Goal: Use online tool/utility: Use online tool/utility

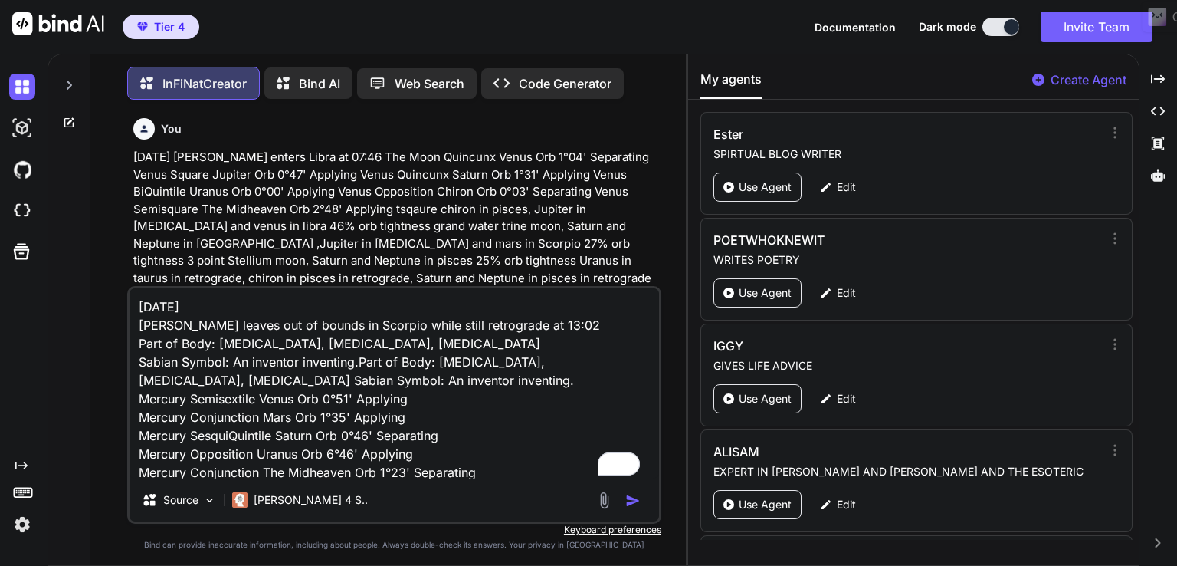
scroll to position [77, 0]
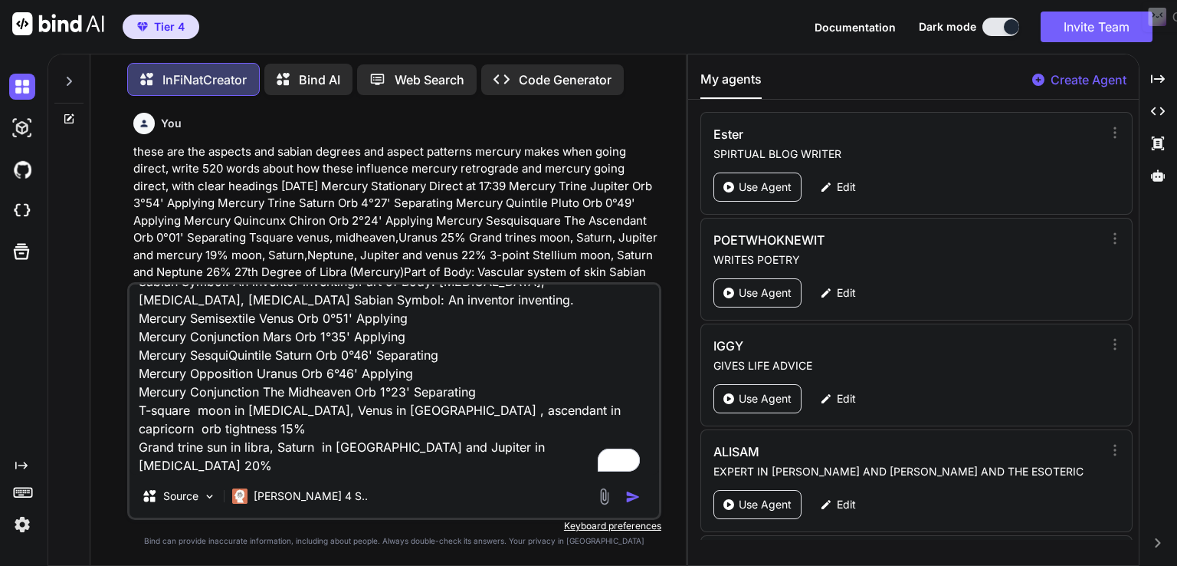
type textarea "[DATE] [PERSON_NAME] leaves out of bounds in Scorpio while still retrograde at …"
click at [314, 247] on p "these are the aspects and sabian degrees and aspect patterns mercury makes when…" at bounding box center [395, 221] width 525 height 156
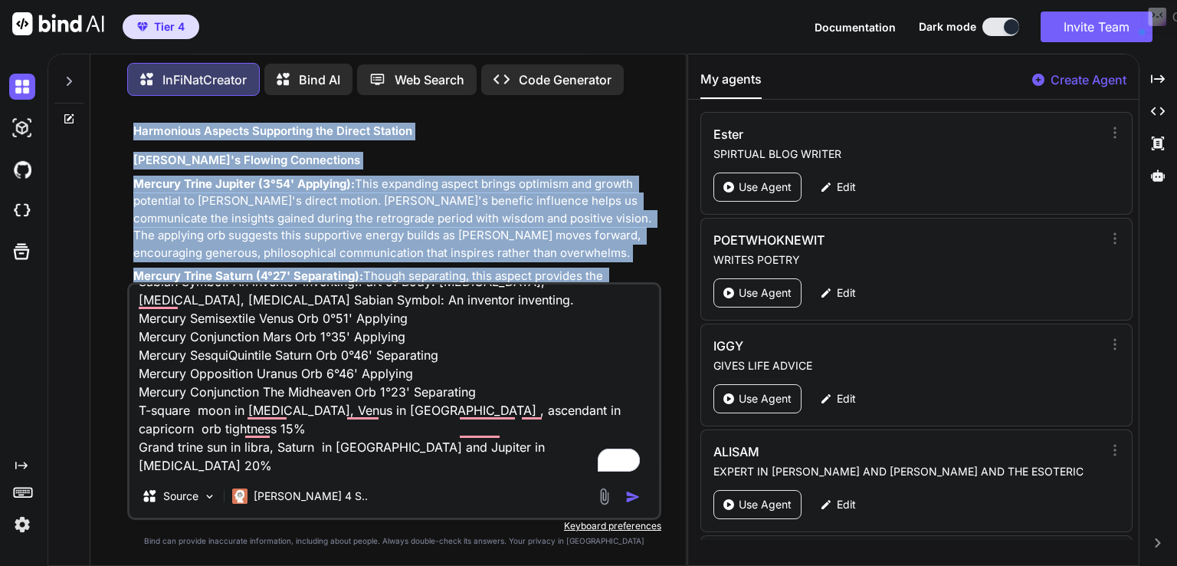
scroll to position [23616, 0]
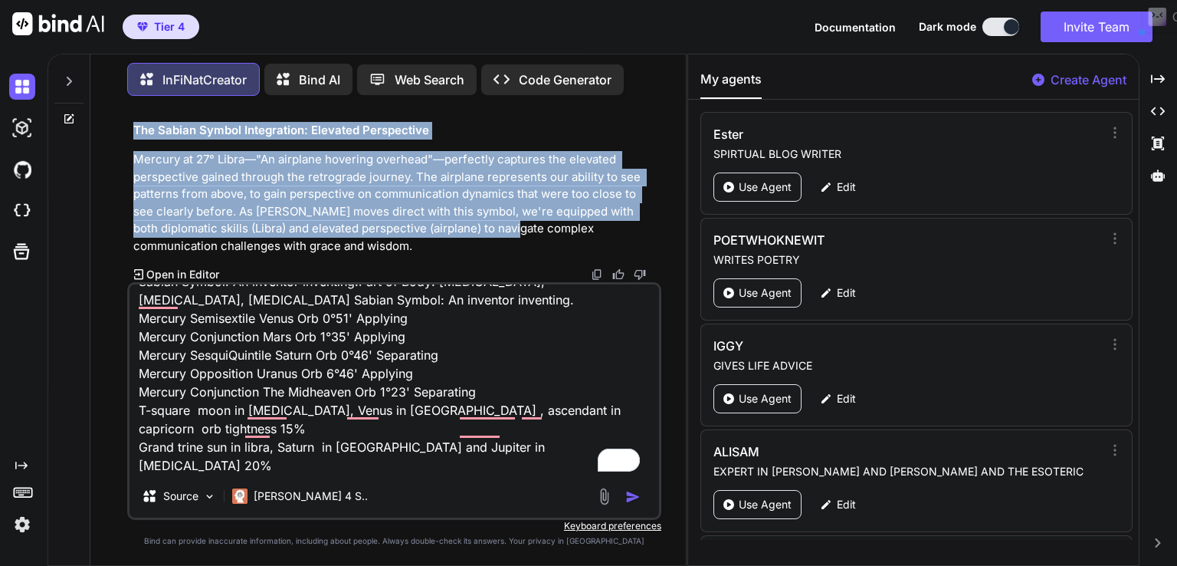
drag, startPoint x: 136, startPoint y: 243, endPoint x: 468, endPoint y: 237, distance: 332.0
copy div "Loremip Dolorsitam Consec: Adipisci Elitseddoeiu tem Incidid Utlaboreetd 🛫♎️ Ma…"
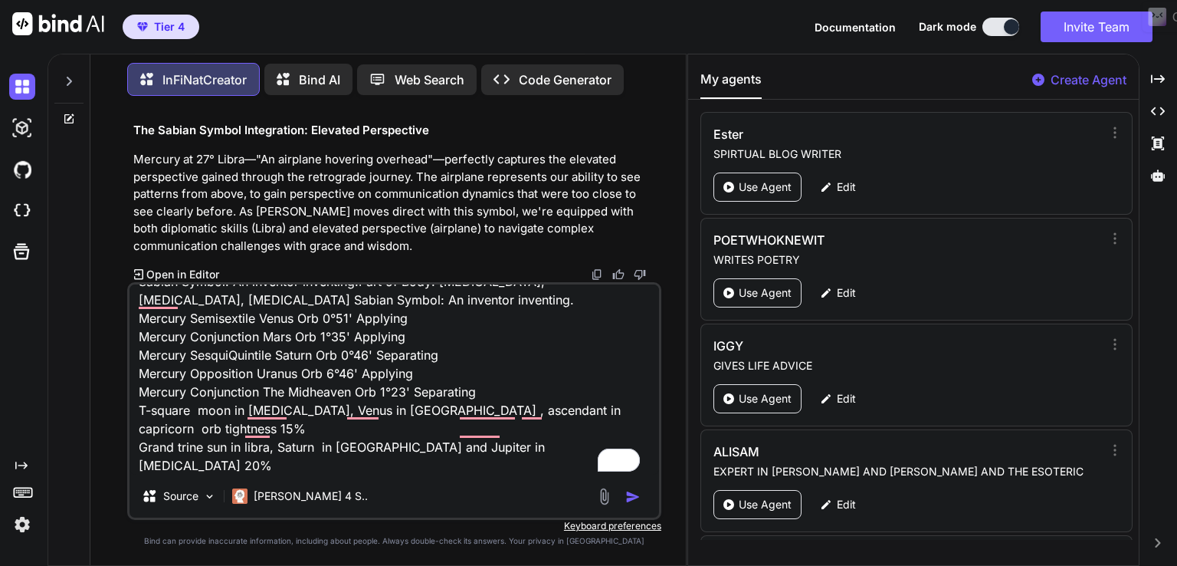
click at [534, 448] on textarea "[DATE] [PERSON_NAME] leaves out of bounds in Scorpio while still retrograde at …" at bounding box center [395, 379] width 530 height 190
type textarea "x"
type textarea "[DATE] [PERSON_NAME] leaves out of bounds in Scorpio while still retrograde at …"
type textarea "x"
type textarea "[DATE] [PERSON_NAME] leaves out of bounds in Scorpio while still retrograde at …"
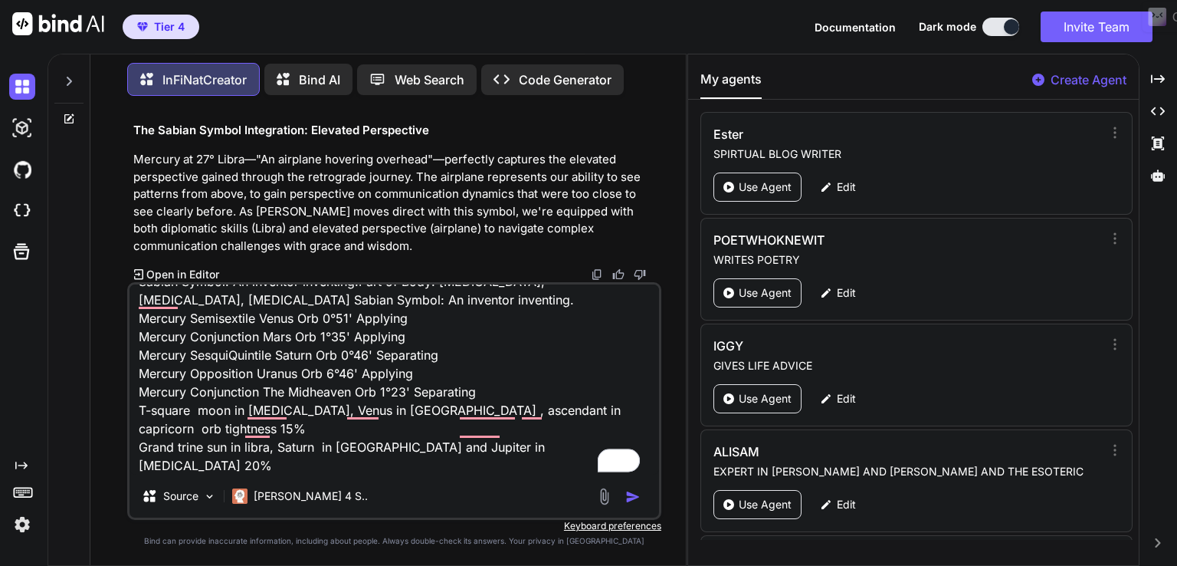
type textarea "x"
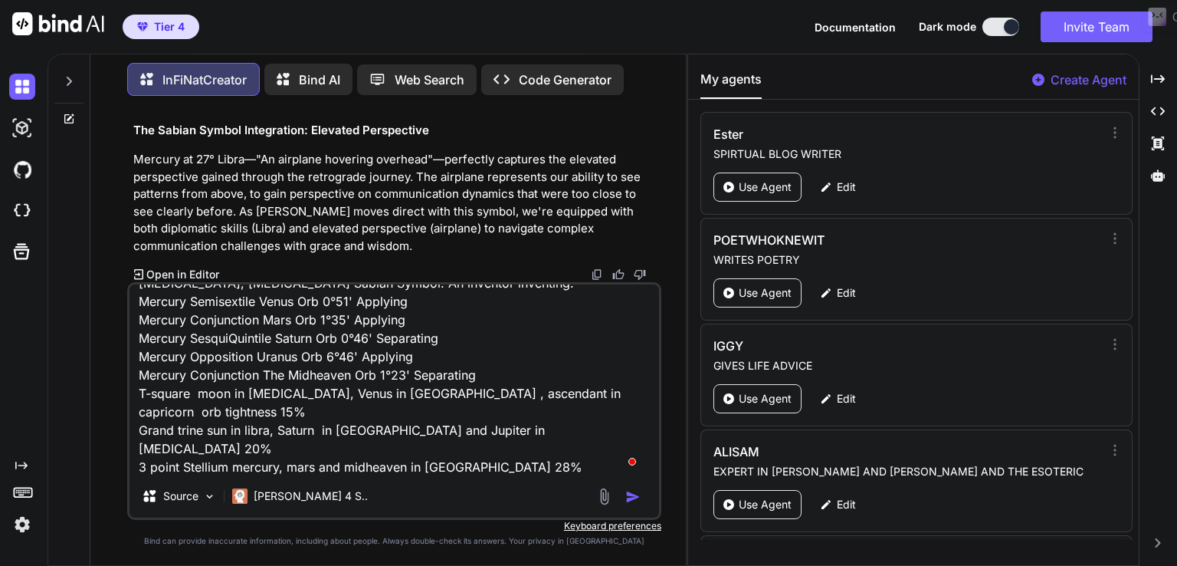
type textarea "[DATE] [PERSON_NAME] leaves out of bounds in Scorpio while still retrograde at …"
type textarea "x"
type textarea "[DATE] [PERSON_NAME] leaves out of bounds in Scorpio while still retrograde at …"
type textarea "x"
type textarea "[DATE] [PERSON_NAME] leaves out of bounds in Scorpio while still retrograde at …"
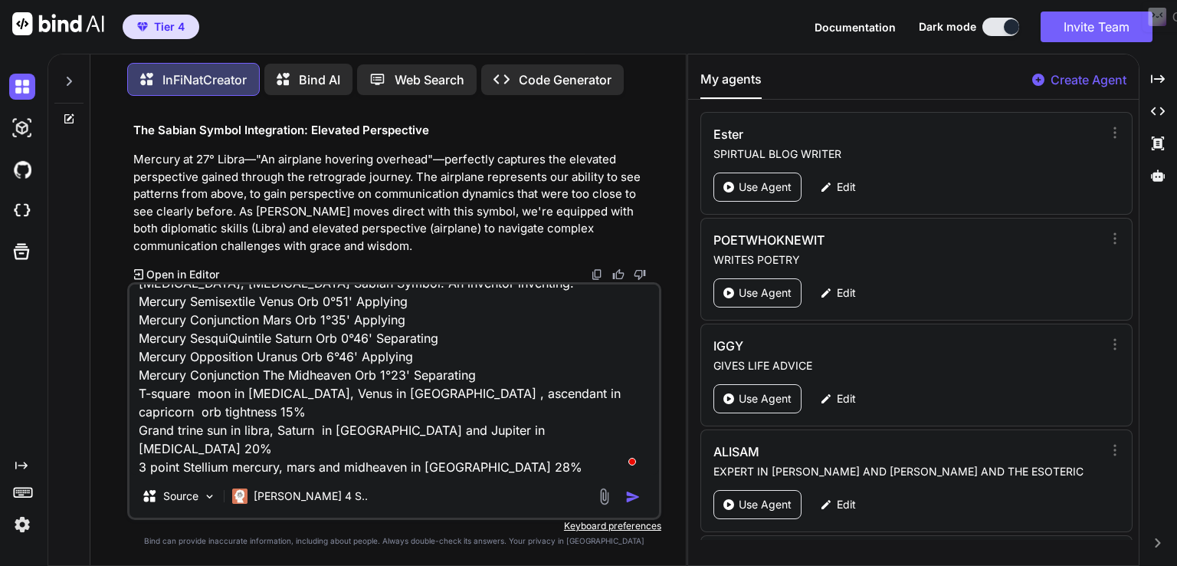
type textarea "x"
type textarea "[DATE] [PERSON_NAME] leaves out of bounds in Scorpio while still retrograde at …"
type textarea "x"
type textarea "[DATE] [PERSON_NAME] leaves out of bounds in Scorpio while still retrograde at …"
type textarea "x"
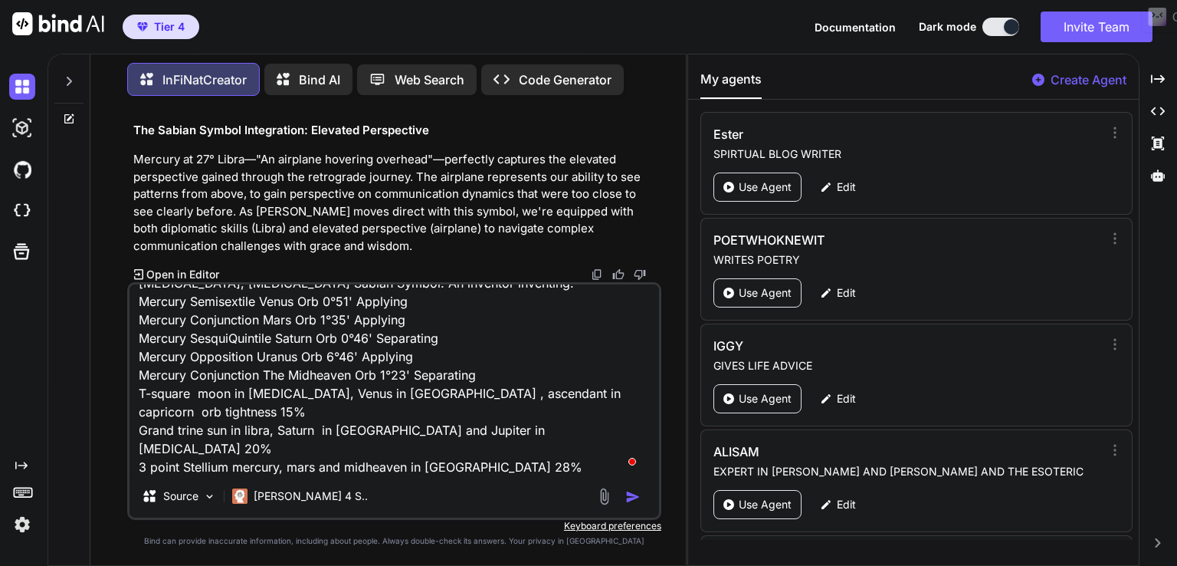
type textarea "[DATE] [PERSON_NAME] leaves out of bounds in Scorpio while still retrograde at …"
type textarea "x"
type textarea "[DATE] [PERSON_NAME] leaves out of bounds in Scorpio while still retrograde at …"
type textarea "x"
type textarea "[DATE] [PERSON_NAME] leaves out of bounds in Scorpio while still retrograde at …"
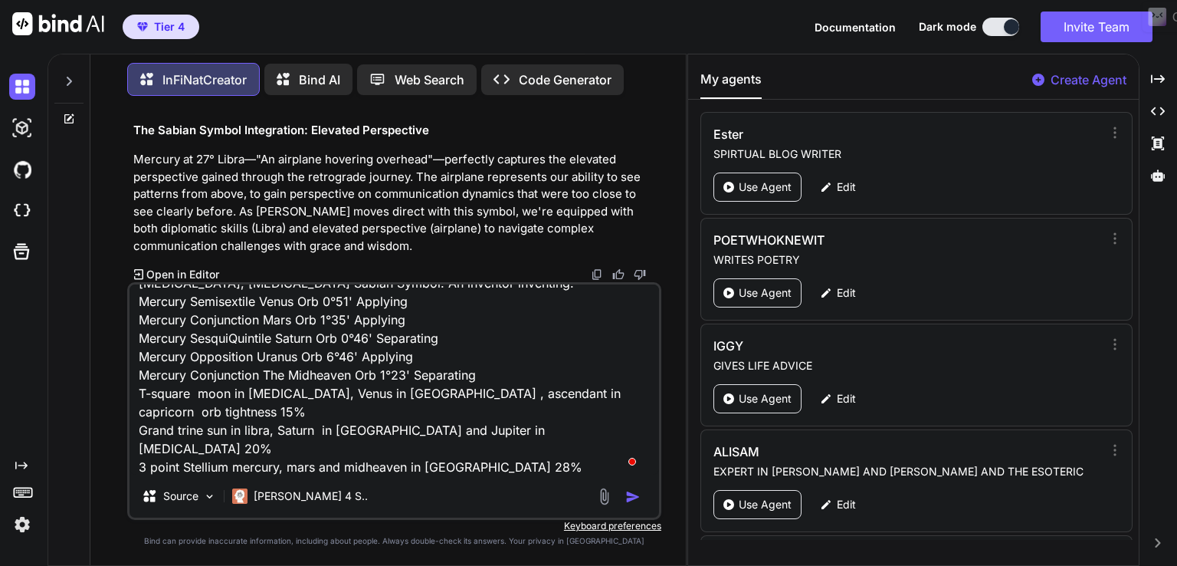
type textarea "x"
type textarea "[DATE] [PERSON_NAME] leaves out of bounds in Scorpio while still retrograde at …"
type textarea "x"
type textarea "[DATE] [PERSON_NAME] leaves out of bounds in Scorpio while still retrograde at …"
type textarea "x"
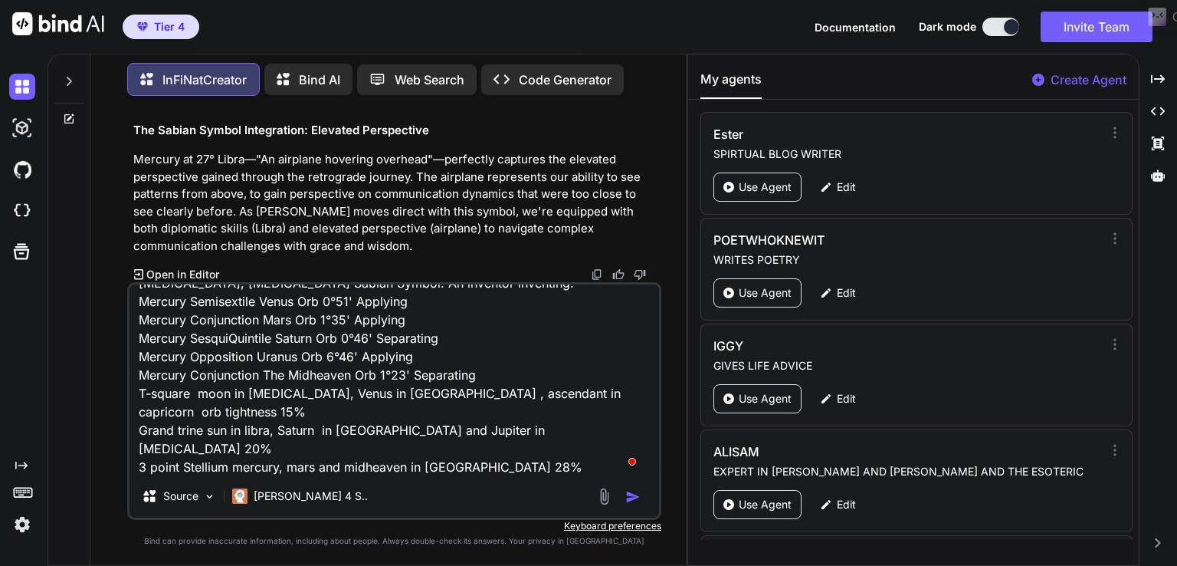
type textarea "[DATE] [PERSON_NAME] leaves out of bounds in Scorpio while still retrograde at …"
type textarea "x"
type textarea "[DATE] [PERSON_NAME] leaves out of bounds in Scorpio while still retrograde at …"
type textarea "x"
type textarea "[DATE] [PERSON_NAME] leaves out of bounds in Scorpio while still retrograde at …"
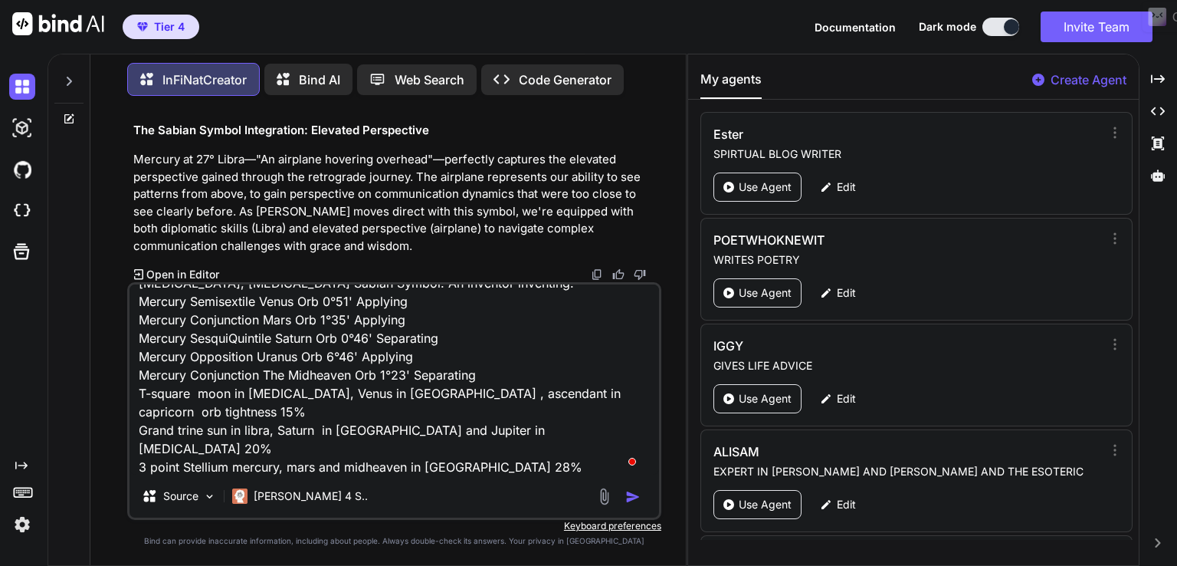
type textarea "x"
type textarea "[DATE] [PERSON_NAME] leaves out of bounds in Scorpio while still retrograde at …"
type textarea "x"
type textarea "[DATE] [PERSON_NAME] leaves out of bounds in Scorpio while still retrograde at …"
type textarea "x"
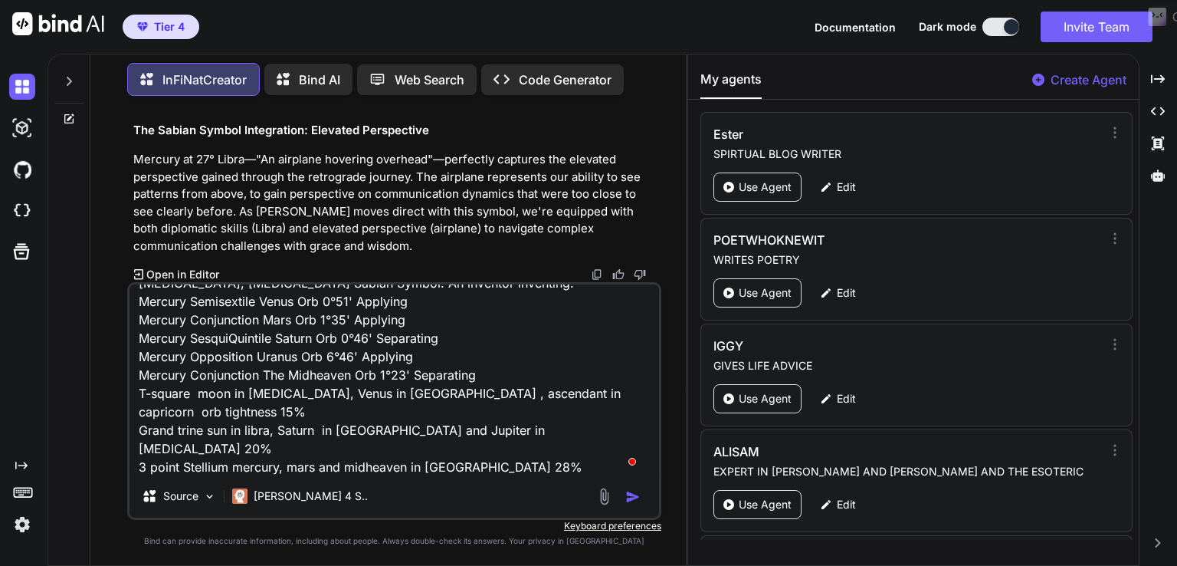
type textarea "[DATE] [PERSON_NAME] leaves out of bounds in Scorpio while still retrograde at …"
type textarea "x"
type textarea "[DATE] [PERSON_NAME] leaves out of bounds in Scorpio while still retrograde at …"
type textarea "x"
type textarea "[DATE] [PERSON_NAME] leaves out of bounds in Scorpio while still retrograde at …"
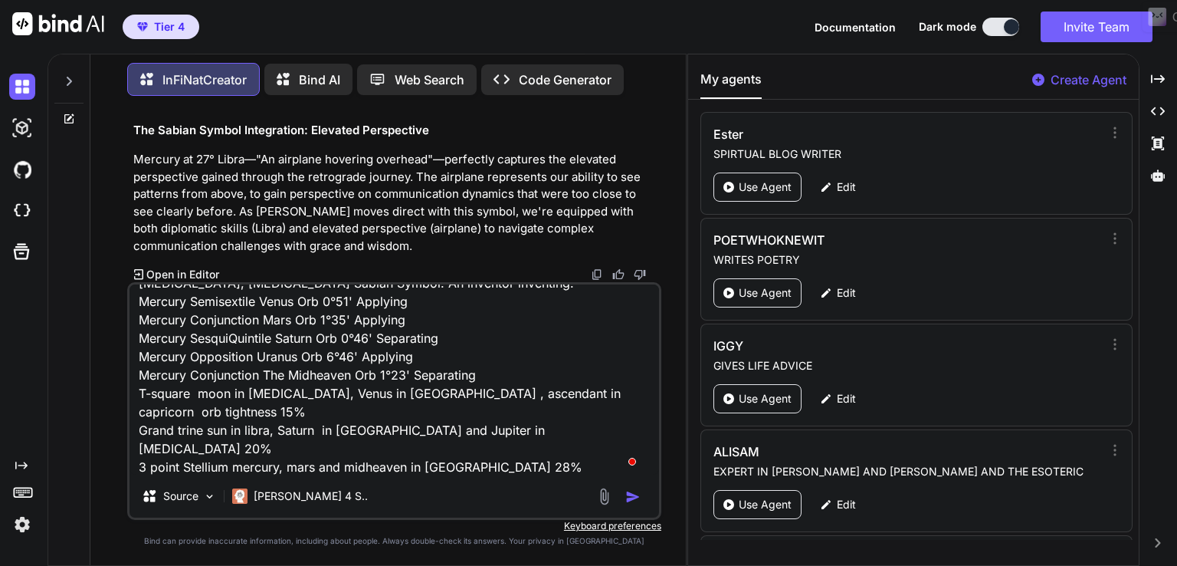
type textarea "x"
type textarea "[DATE] [PERSON_NAME] leaves out of bounds in Scorpio while still retrograde at …"
type textarea "x"
type textarea "[DATE] [PERSON_NAME] leaves out of bounds in Scorpio while still retrograde at …"
type textarea "x"
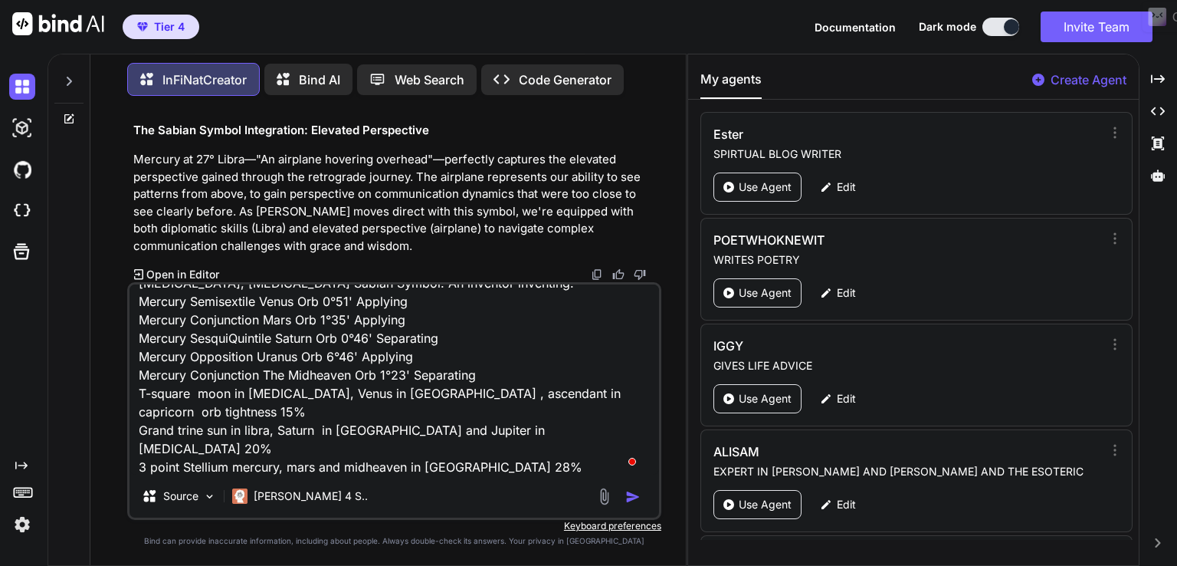
type textarea "[DATE] [PERSON_NAME] leaves out of bounds in Scorpio while still retrograde at …"
type textarea "x"
type textarea "[DATE] [PERSON_NAME] leaves out of bounds in Scorpio while still retrograde at …"
type textarea "x"
type textarea "[DATE] [PERSON_NAME] leaves out of bounds in Scorpio while still retrograde at …"
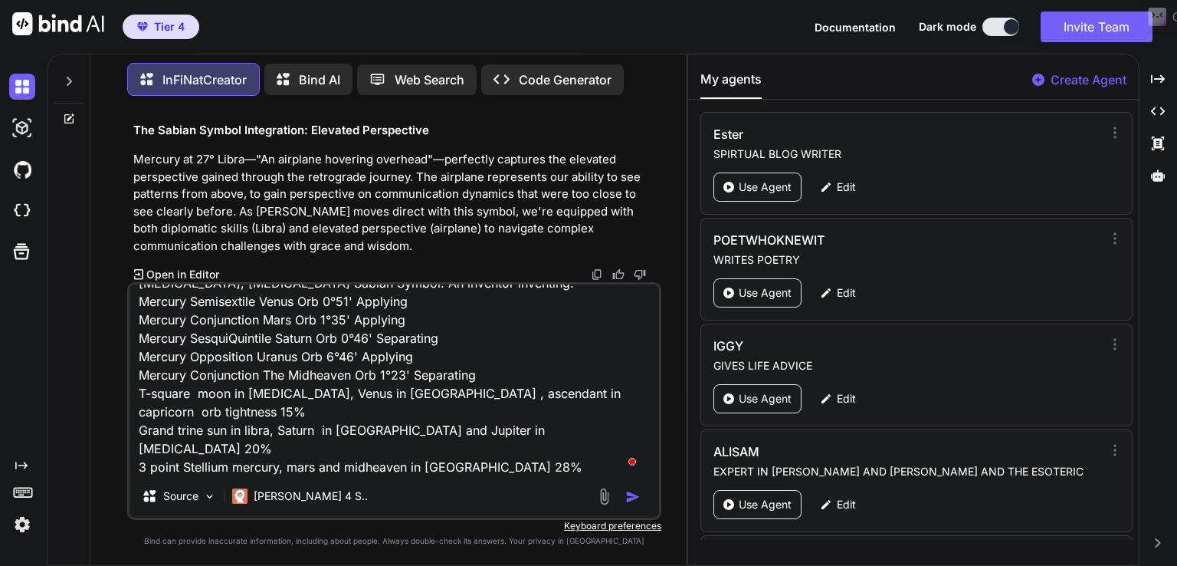
type textarea "x"
type textarea "[DATE] [PERSON_NAME] leaves out of bounds in Scorpio while still retrograde at …"
type textarea "x"
type textarea "[DATE] [PERSON_NAME] leaves out of bounds in Scorpio while still retrograde at …"
type textarea "x"
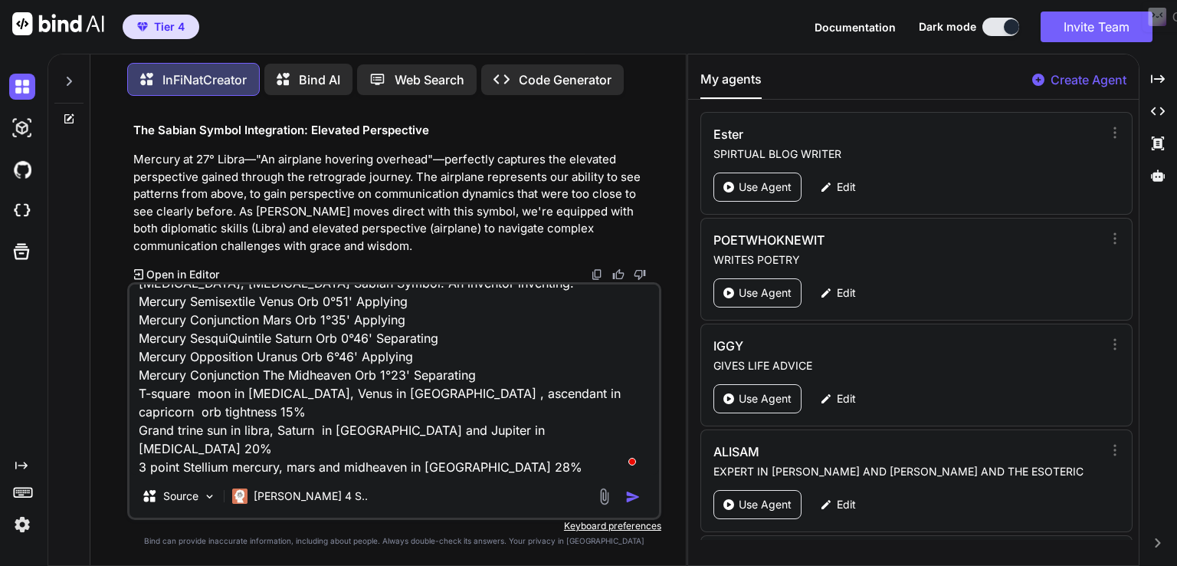
type textarea "[DATE] [PERSON_NAME] leaves out of bounds in Scorpio while still retrograde at …"
type textarea "x"
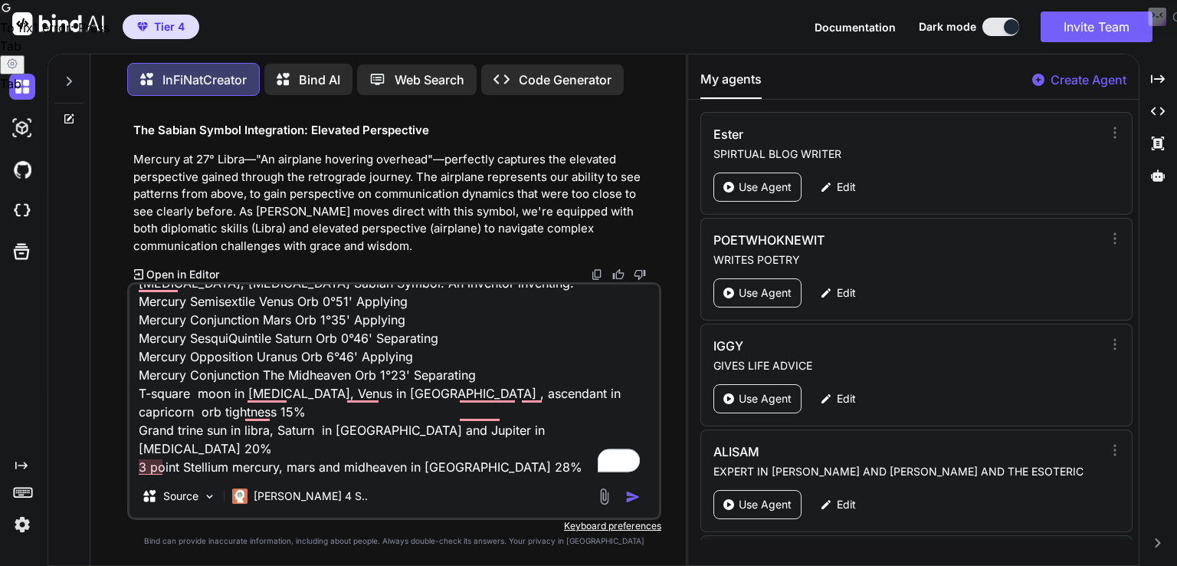
type textarea "[DATE] [PERSON_NAME] leaves out of bounds in Scorpio while still retrograde at …"
type textarea "x"
type textarea "[DATE] [PERSON_NAME] leaves out of bounds in Scorpio while still retrograde at …"
type textarea "x"
type textarea "[DATE] [PERSON_NAME] leaves out of bounds in Scorpio while still retrograde at …"
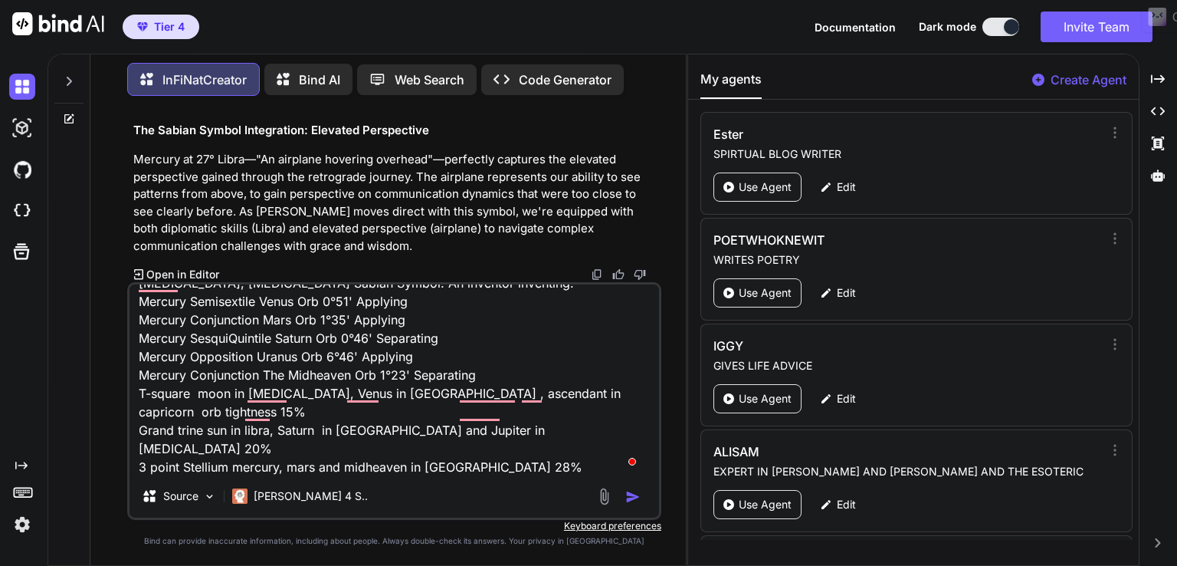
type textarea "x"
type textarea "[DATE] [PERSON_NAME] leaves out of bounds in Scorpio while still retrograde at …"
type textarea "x"
type textarea "[DATE] [PERSON_NAME] leaves out of bounds in Scorpio while still retrograde at …"
type textarea "x"
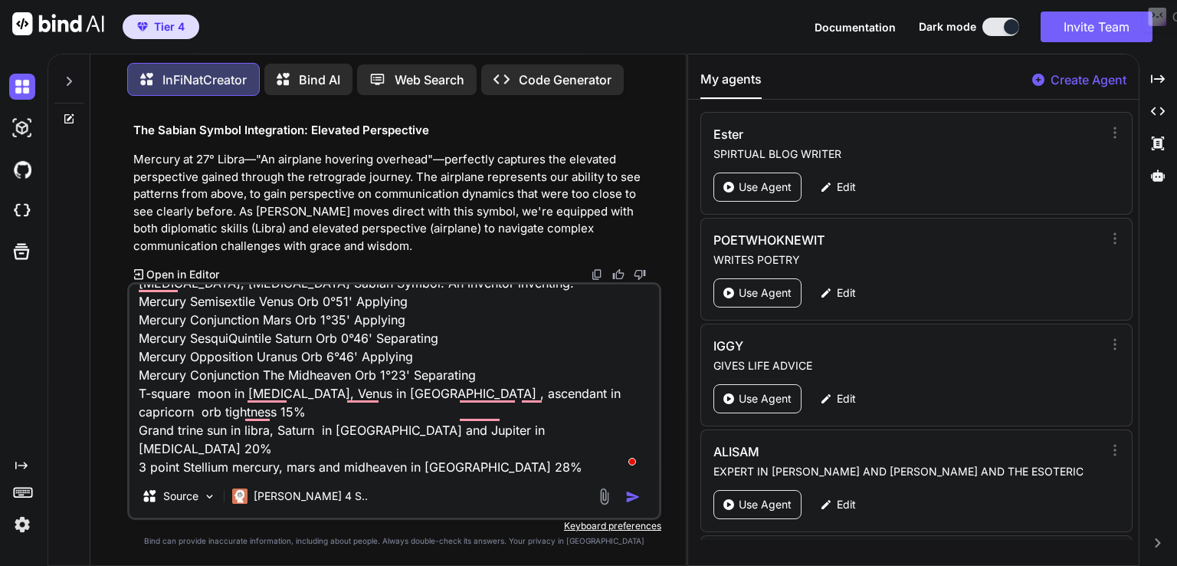
type textarea "[DATE] [PERSON_NAME] leaves out of bounds in Scorpio while still retrograde at …"
type textarea "x"
type textarea "[DATE] [PERSON_NAME] leaves out of bounds in Scorpio while still retrograde at …"
type textarea "x"
type textarea "[DATE] [PERSON_NAME] leaves out of bounds in Scorpio while still retrograde at …"
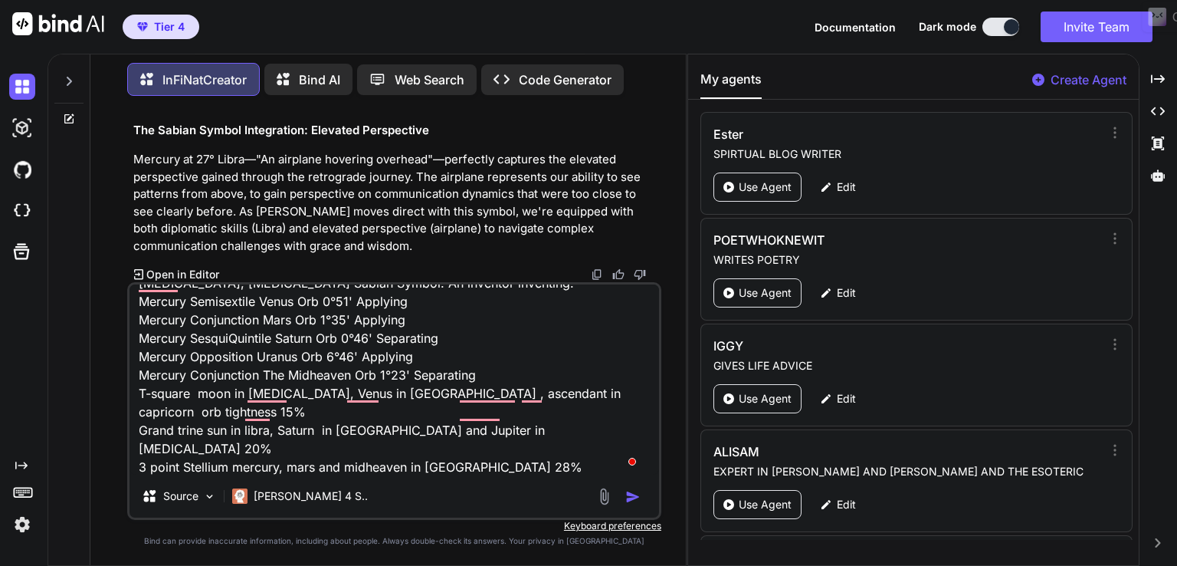
type textarea "x"
type textarea "[DATE] [PERSON_NAME] leaves out of bounds in Scorpio while still retrograde at …"
type textarea "x"
type textarea "[DATE] [PERSON_NAME] leaves out of bounds in Scorpio while still retrograde at …"
type textarea "x"
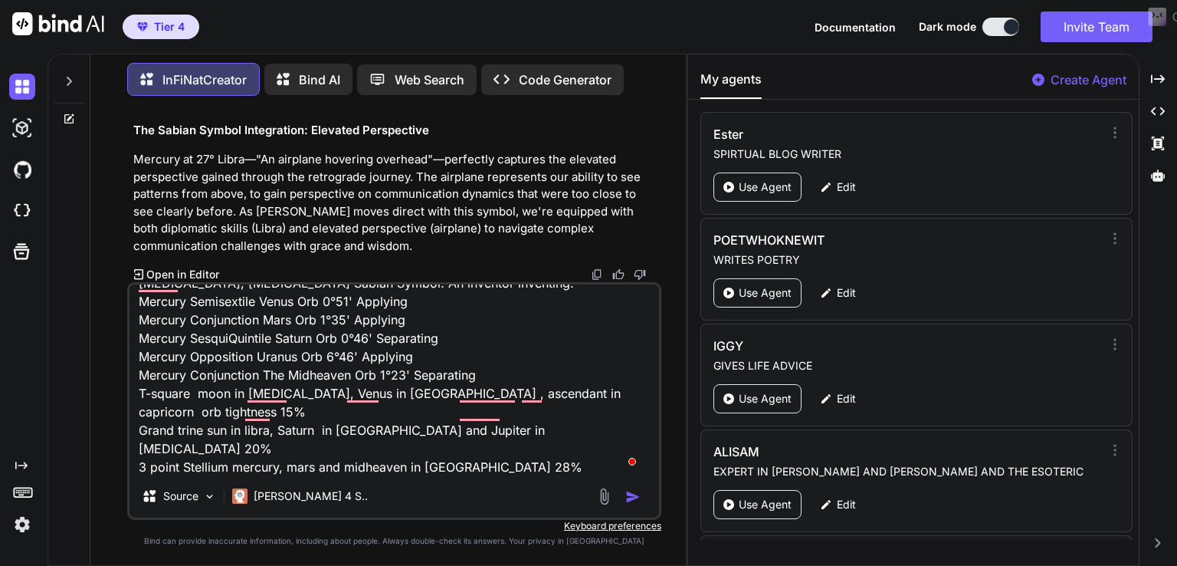
type textarea "[DATE] [PERSON_NAME] leaves out of bounds in Scorpio while still retrograde at …"
type textarea "x"
type textarea "[DATE] [PERSON_NAME] leaves out of bounds in Scorpio while still retrograde at …"
type textarea "x"
type textarea "[DATE] [PERSON_NAME] leaves out of bounds in Scorpio while still retrograde at …"
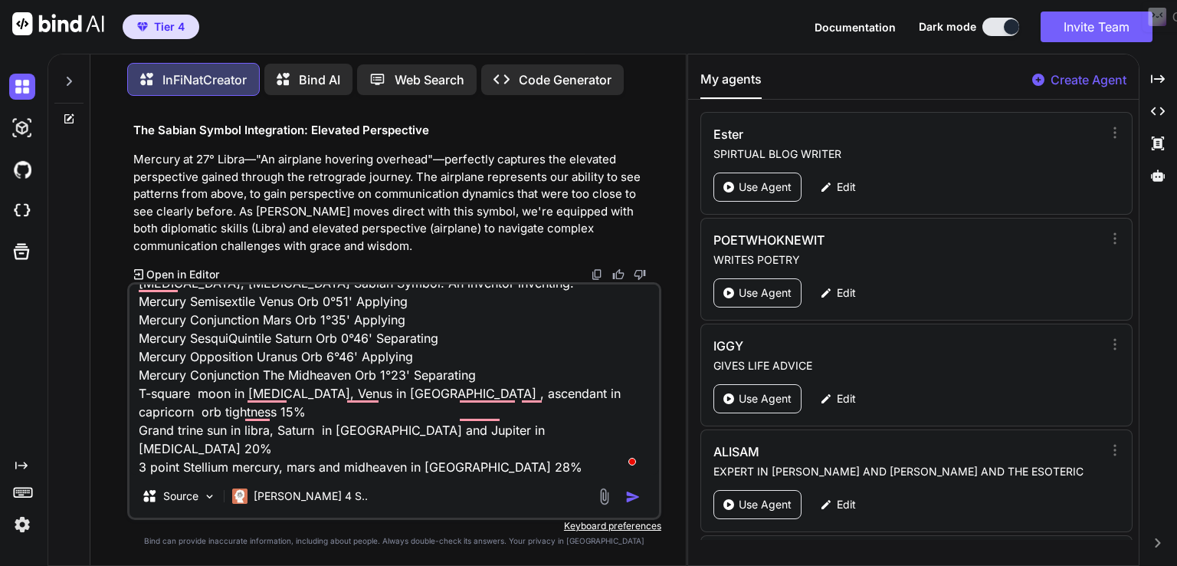
type textarea "x"
type textarea "[DATE] [PERSON_NAME] leaves out of bounds in Scorpio while still retrograde at …"
type textarea "x"
type textarea "[DATE] [PERSON_NAME] leaves out of bounds in Scorpio while still retrograde at …"
type textarea "x"
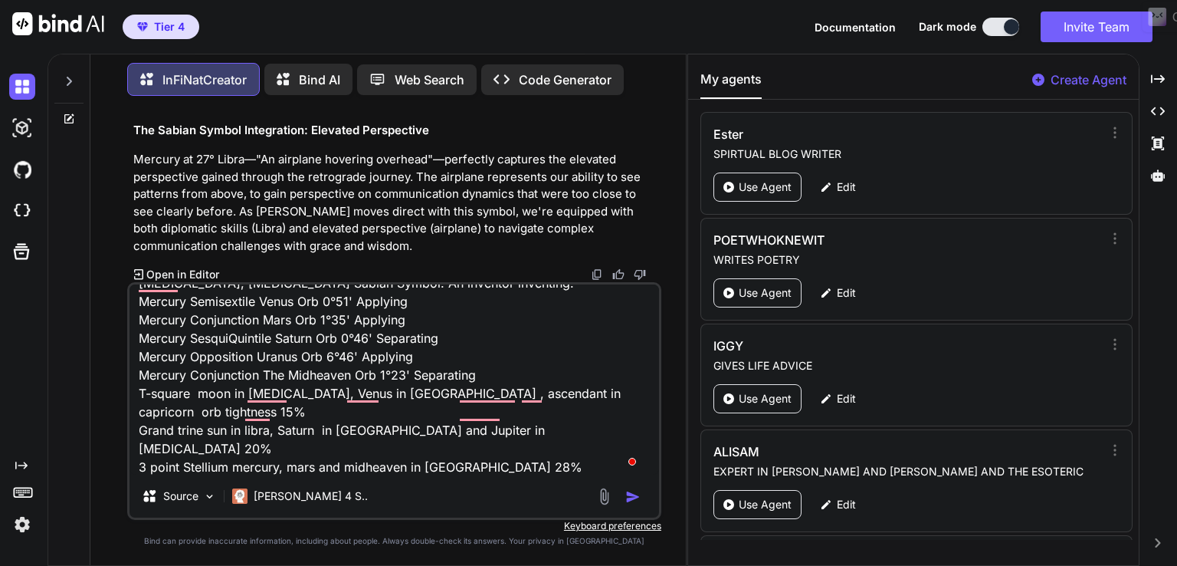
type textarea "[DATE] [PERSON_NAME] leaves out of bounds in Scorpio while still retrograde at …"
type textarea "x"
type textarea "[DATE] [PERSON_NAME] leaves out of bounds in Scorpio while still retrograde at …"
type textarea "x"
type textarea "[DATE] [PERSON_NAME] leaves out of bounds in Scorpio while still retrograde at …"
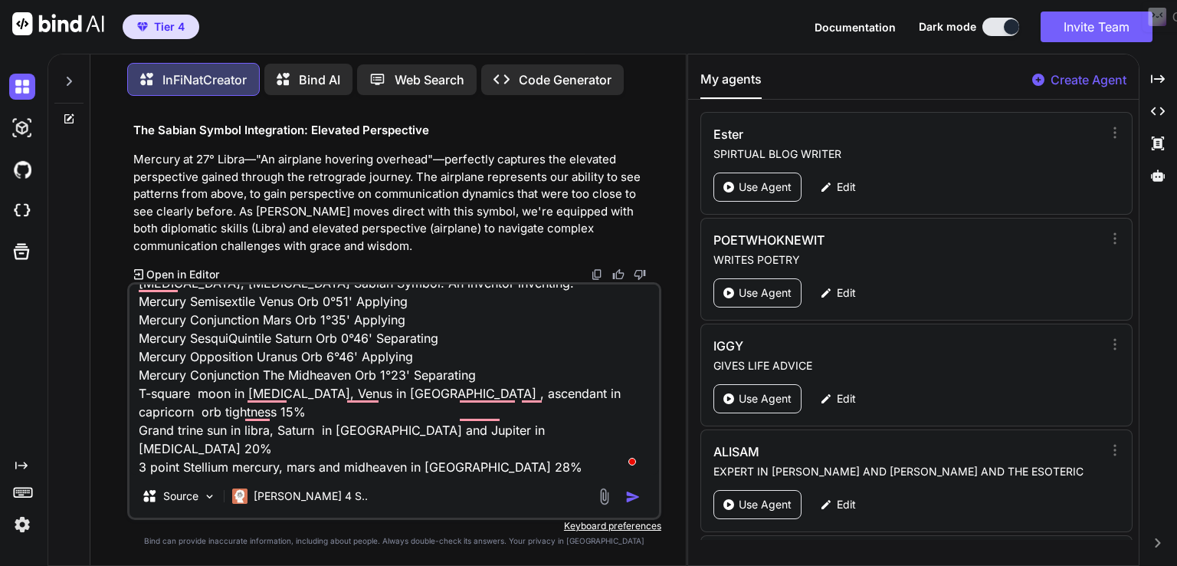
type textarea "x"
type textarea "[DATE] [PERSON_NAME] leaves out of bounds in Scorpio while still retrograde at …"
type textarea "x"
type textarea "[DATE] [PERSON_NAME] leaves out of bounds in Scorpio while still retrograde at …"
type textarea "x"
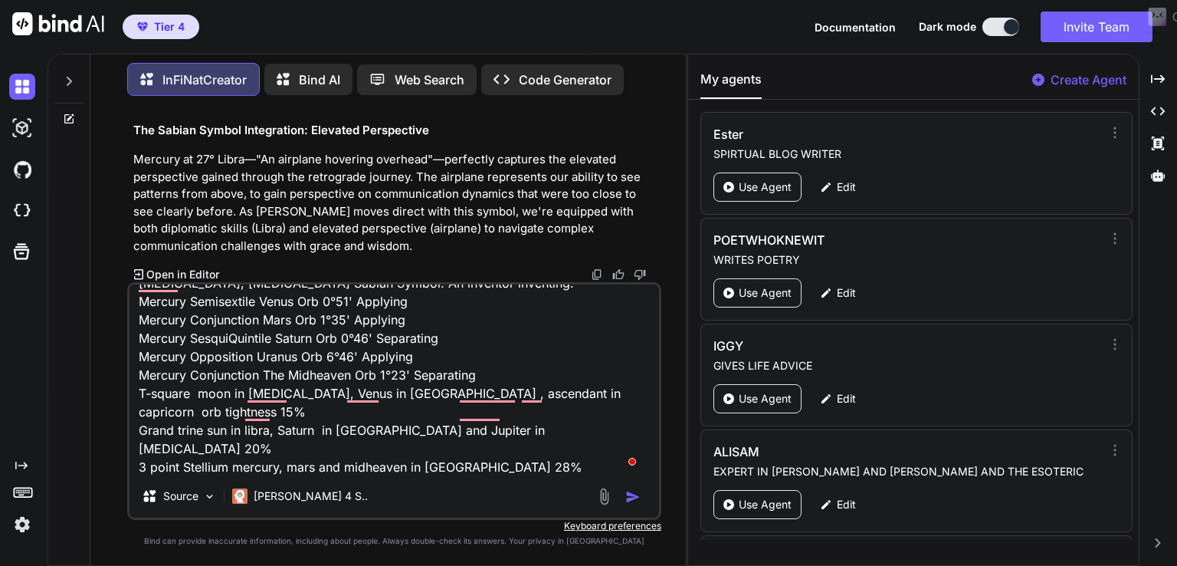
type textarea "[DATE] [PERSON_NAME] leaves out of bounds in Scorpio while still retrograde at …"
type textarea "x"
type textarea "[DATE] [PERSON_NAME] leaves out of bounds in Scorpio while still retrograde at …"
type textarea "x"
type textarea "[DATE] [PERSON_NAME] leaves out of bounds in Scorpio while still retrograde at …"
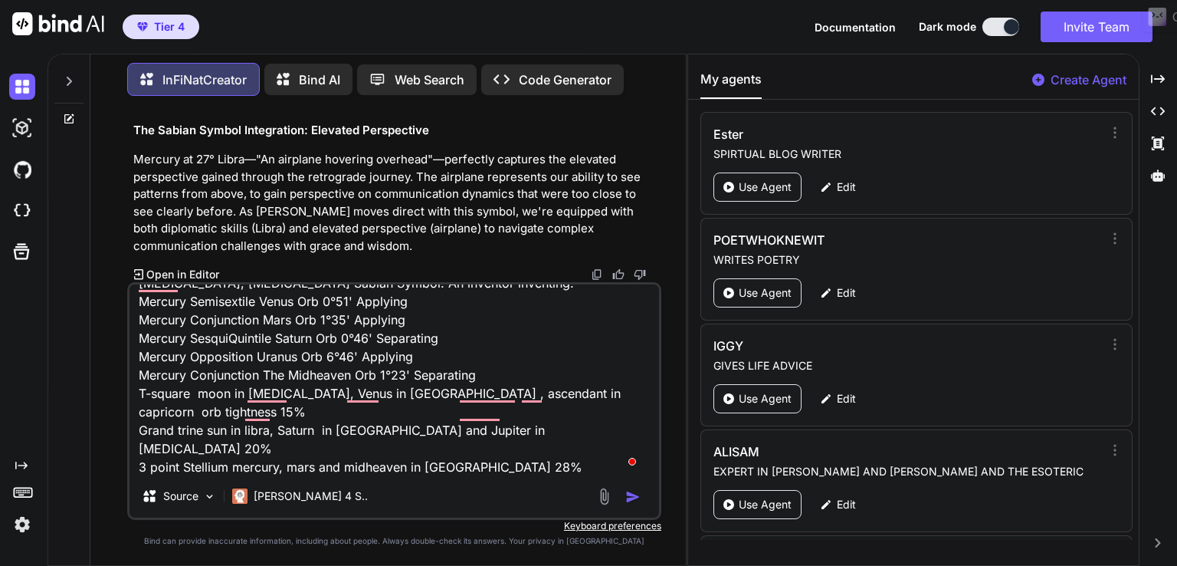
type textarea "x"
type textarea "[DATE] [PERSON_NAME] leaves out of bounds in Scorpio while still retrograde at …"
type textarea "x"
type textarea "[DATE] [PERSON_NAME] leaves out of bounds in Scorpio while still retrograde at …"
type textarea "x"
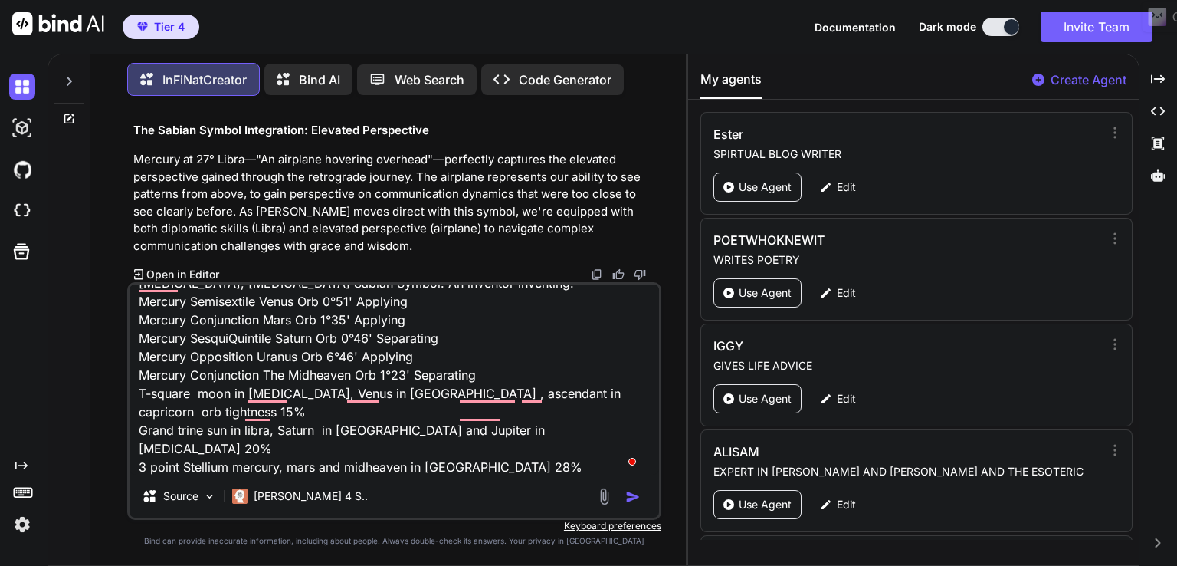
type textarea "[DATE] [PERSON_NAME] leaves out of bounds in Scorpio while still retrograde at …"
type textarea "x"
type textarea "[DATE] [PERSON_NAME] leaves out of bounds in Scorpio while still retrograde at …"
type textarea "x"
type textarea "[DATE] [PERSON_NAME] leaves out of bounds in Scorpio while still retrograde at …"
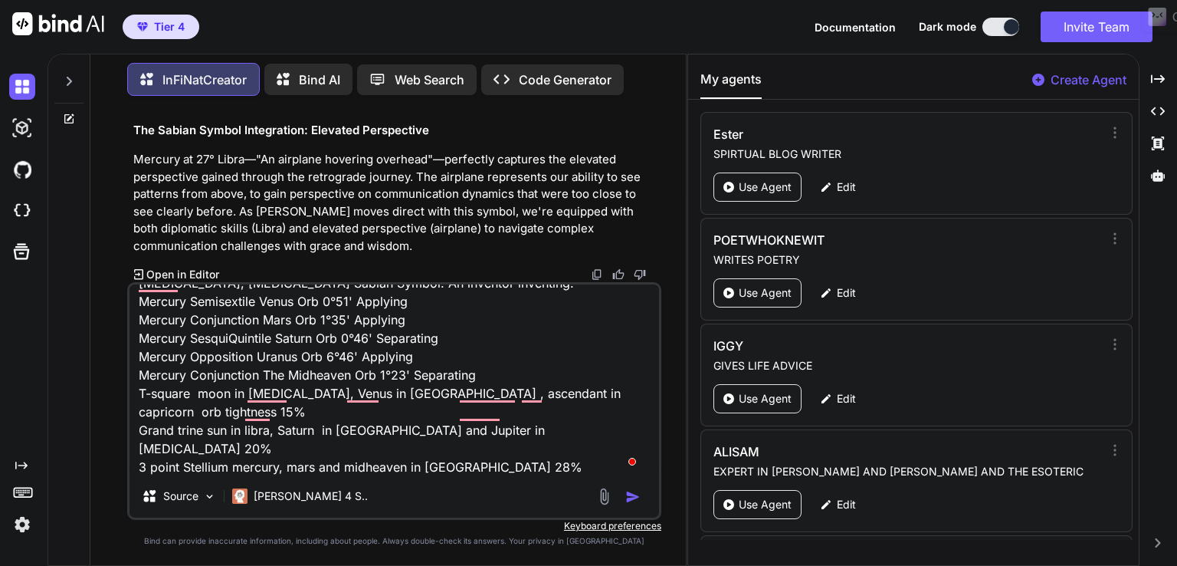
type textarea "x"
type textarea "[DATE] [PERSON_NAME] leaves out of bounds in Scorpio while still retrograde at …"
type textarea "x"
type textarea "[DATE] [PERSON_NAME] leaves out of bounds in Scorpio while still retrograde at …"
type textarea "x"
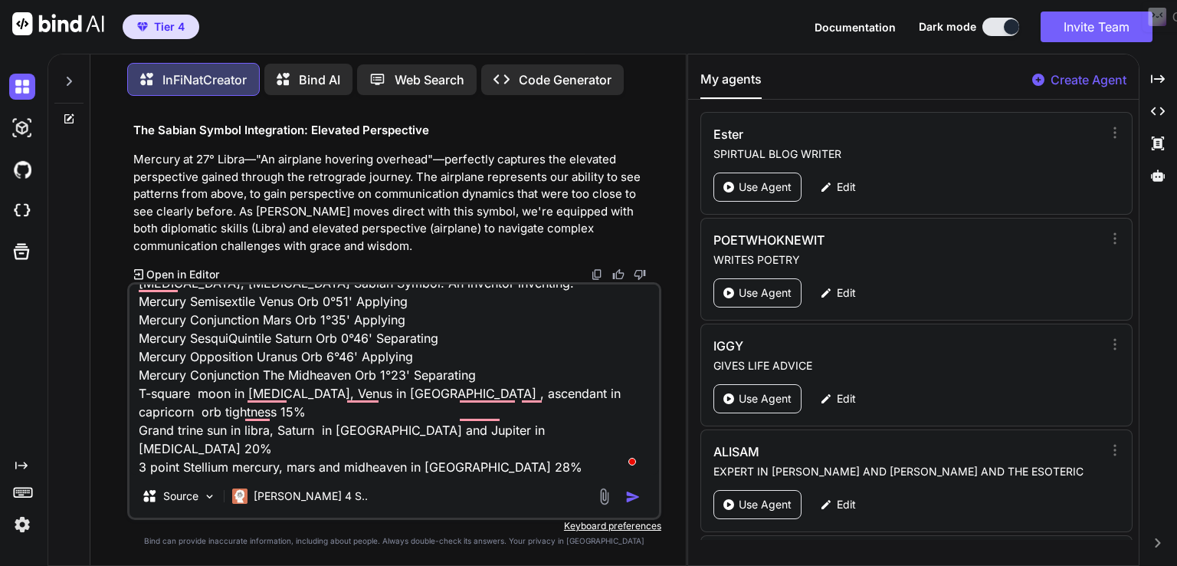
type textarea "[DATE] [PERSON_NAME] leaves out of bounds in Scorpio while still retrograde at …"
type textarea "x"
type textarea "[DATE] [PERSON_NAME] leaves out of bounds in Scorpio while still retrograde at …"
type textarea "x"
type textarea "[DATE] [PERSON_NAME] leaves out of bounds in Scorpio while still retrograde at …"
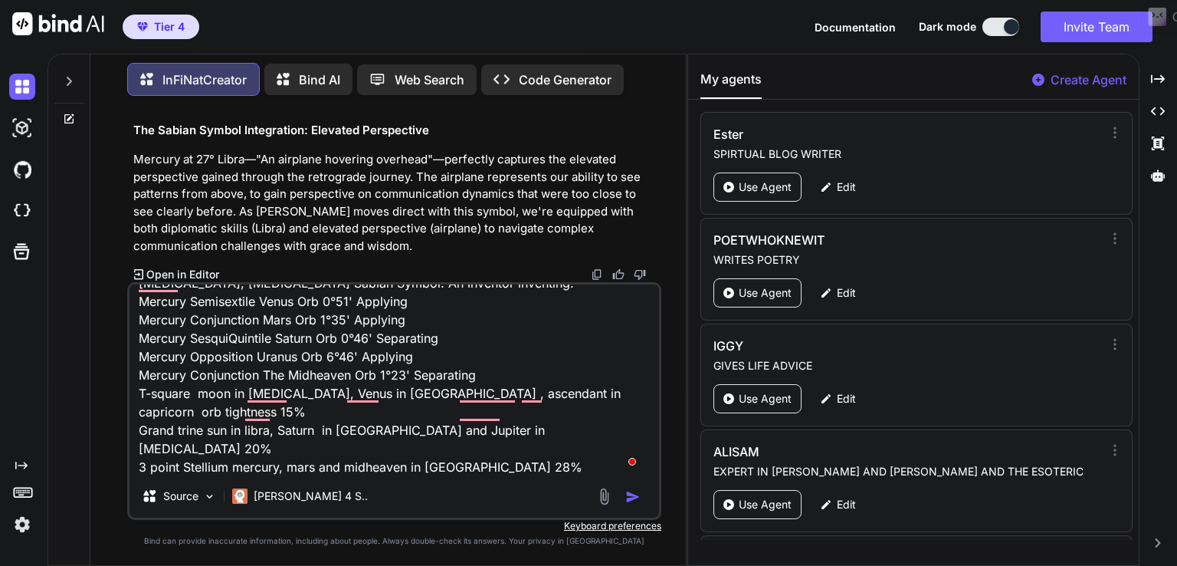
type textarea "x"
type textarea "[DATE] [PERSON_NAME] leaves out of bounds in Scorpio while still retrograde at …"
type textarea "x"
type textarea "[DATE] [PERSON_NAME] leaves out of bounds in Scorpio while still retrograde at …"
type textarea "x"
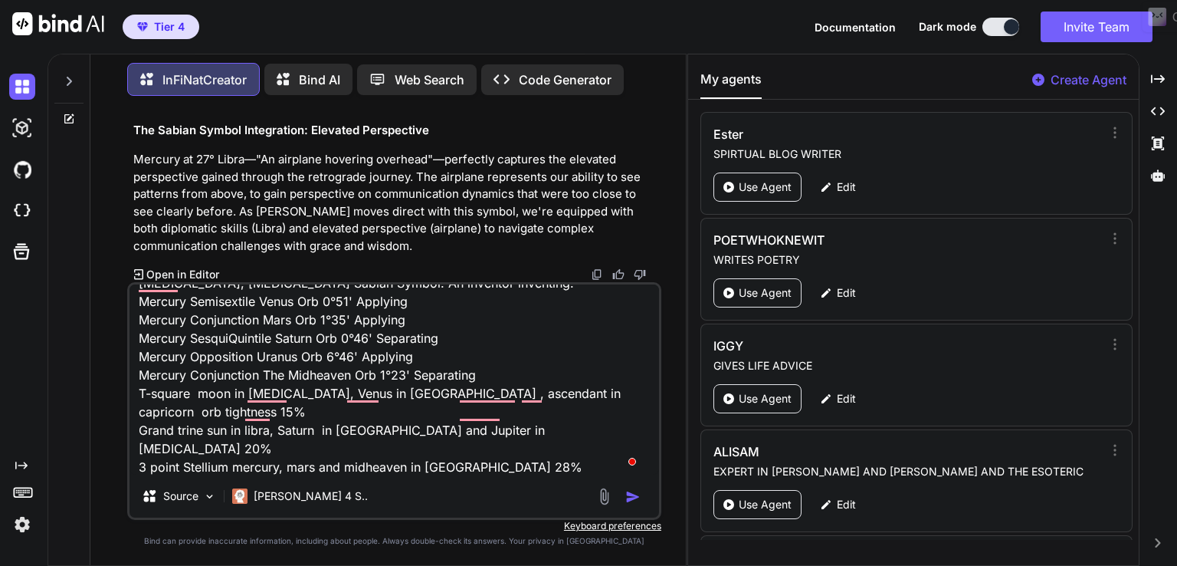
type textarea "[DATE] [PERSON_NAME] leaves out of bounds in Scorpio while still retrograde at …"
type textarea "x"
type textarea "[DATE] [PERSON_NAME] leaves out of bounds in Scorpio while still retrograde at …"
type textarea "x"
type textarea "[DATE] [PERSON_NAME] leaves out of bounds in Scorpio while still retrograde at …"
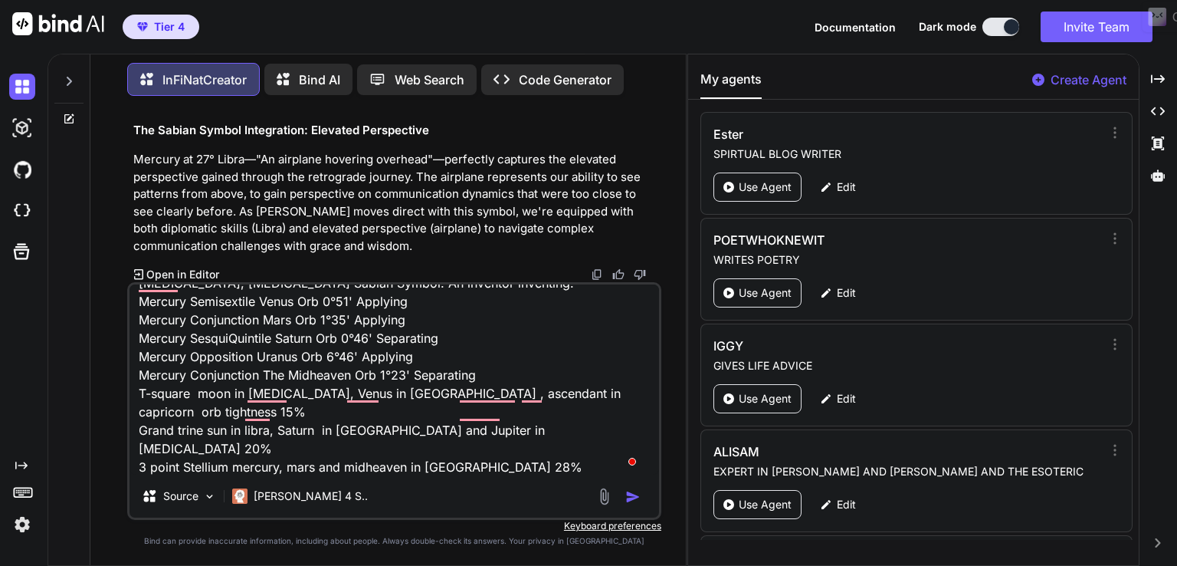
type textarea "x"
type textarea "[DATE] [PERSON_NAME] leaves out of bounds in Scorpio while still retrograde at …"
type textarea "x"
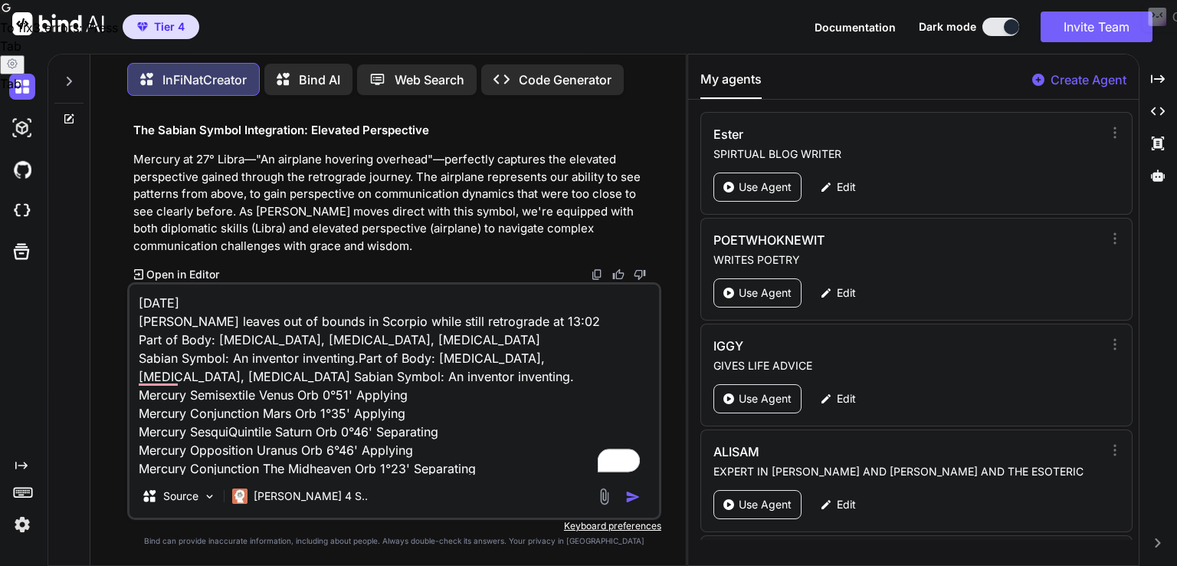
scroll to position [113, 0]
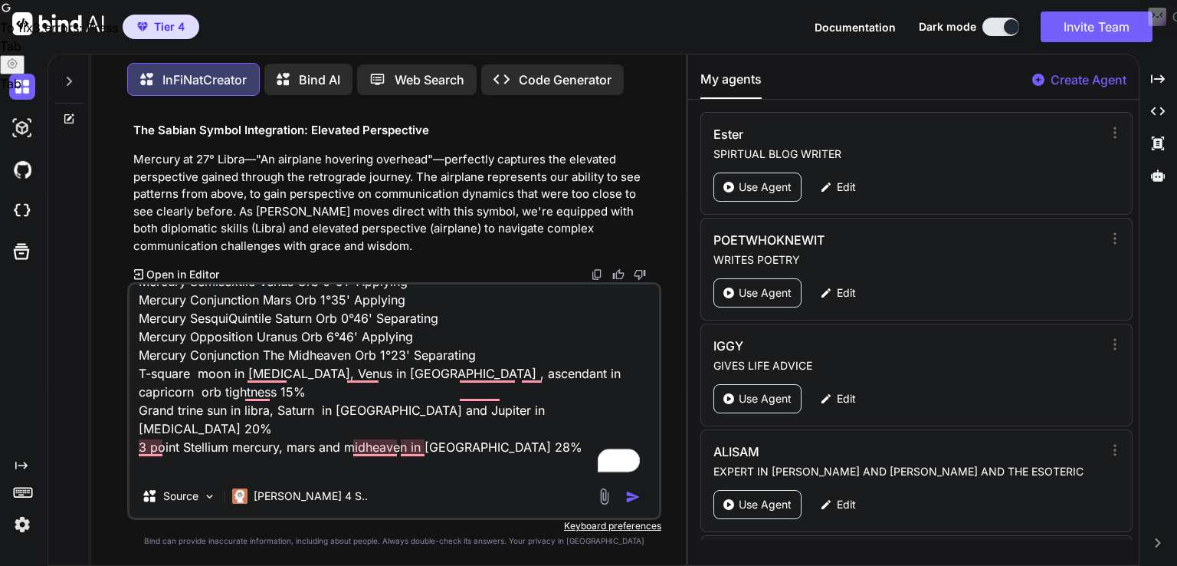
click at [478, 444] on textarea "[DATE] [PERSON_NAME] leaves out of bounds in Scorpio while still retrograde at …" at bounding box center [395, 379] width 530 height 190
click at [370, 455] on textarea "[DATE] [PERSON_NAME] leaves out of bounds in Scorpio while still retrograde at …" at bounding box center [395, 379] width 530 height 190
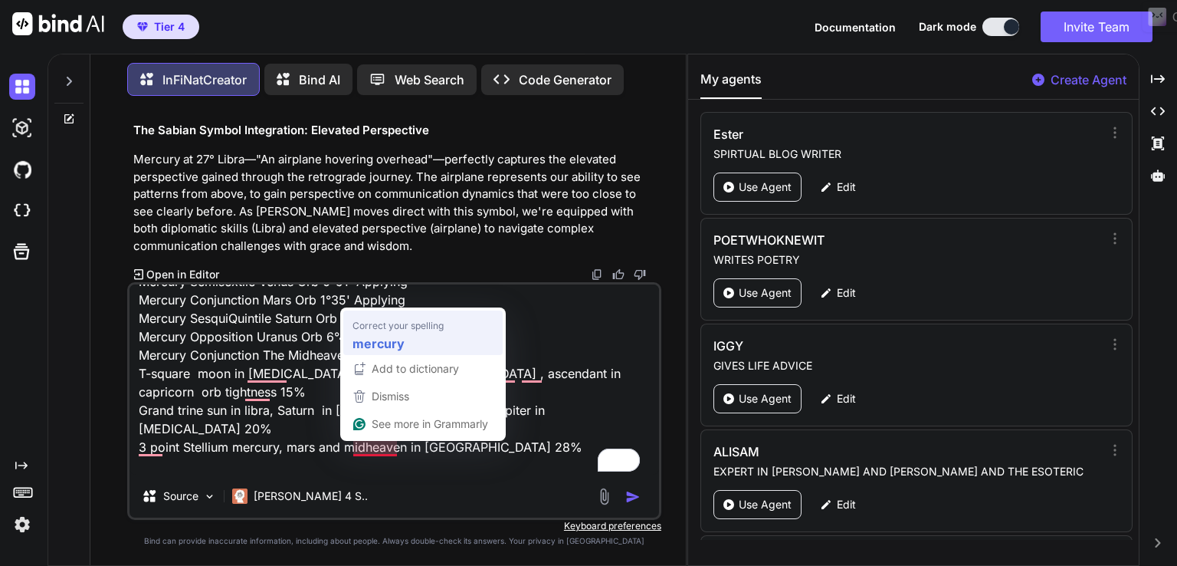
type textarea "[DATE] [PERSON_NAME] leaves out of bounds in Scorpio while still retrograde at …"
type textarea "x"
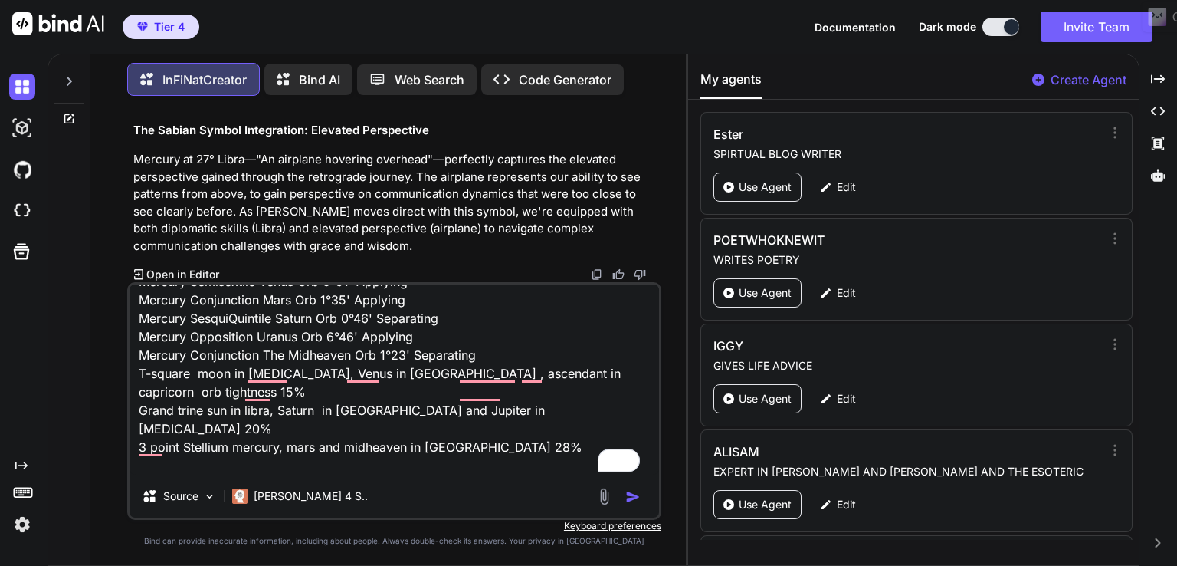
click at [448, 464] on textarea "[DATE] [PERSON_NAME] leaves out of bounds in Scorpio while still retrograde at …" at bounding box center [395, 379] width 530 height 190
click at [450, 445] on textarea "[DATE] [PERSON_NAME] leaves out of bounds in Scorpio while still retrograde at …" at bounding box center [395, 379] width 530 height 190
type textarea "[DATE] [PERSON_NAME] leaves out of bounds in Scorpio while still retrograde at …"
type textarea "x"
type textarea "[DATE] [PERSON_NAME] leaves out of bounds in Scorpio while still retrograde at …"
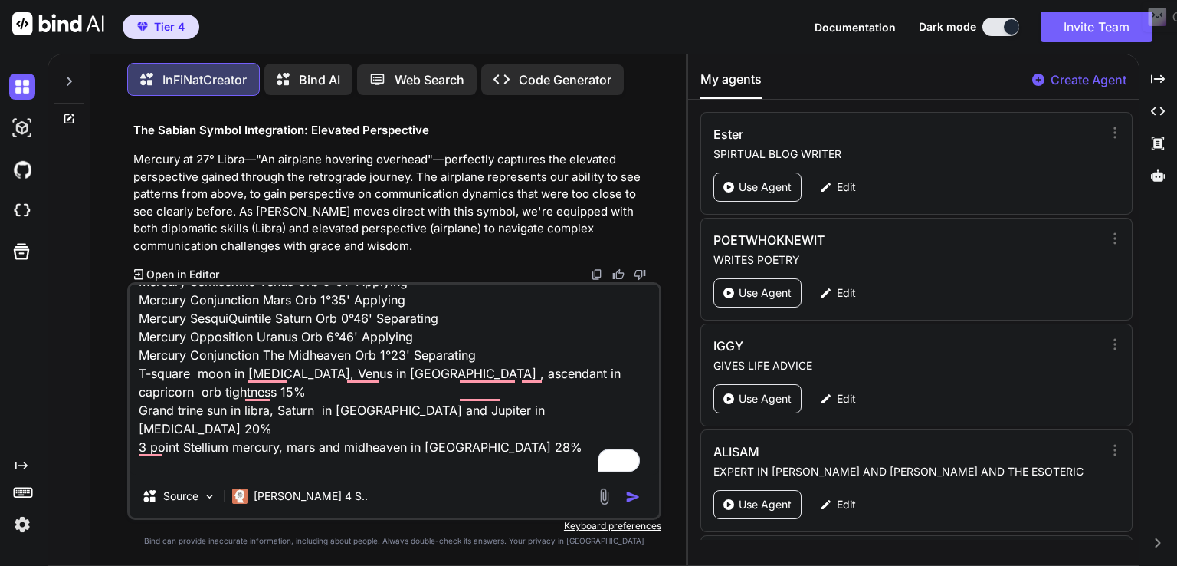
type textarea "x"
type textarea "[DATE] [PERSON_NAME] leaves out of bounds in Scorpio while still retrograde at …"
type textarea "x"
type textarea "[DATE] [PERSON_NAME] leaves out of bounds in Scorpio while still retrograde at …"
type textarea "x"
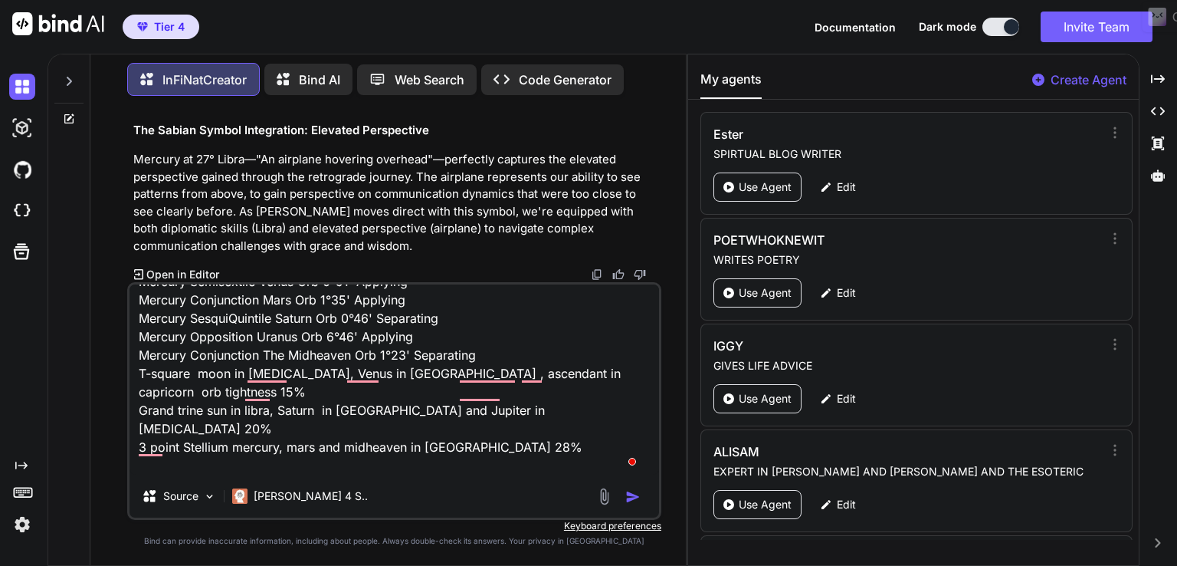
type textarea "[DATE] [PERSON_NAME] leaves out of bounds in Scorpio while still retrograde at …"
type textarea "x"
type textarea "[DATE] [PERSON_NAME] leaves out of bounds in Scorpio while still retrograde at …"
type textarea "x"
type textarea "[DATE] [PERSON_NAME] leaves out of bounds in Scorpio while still retrograde at …"
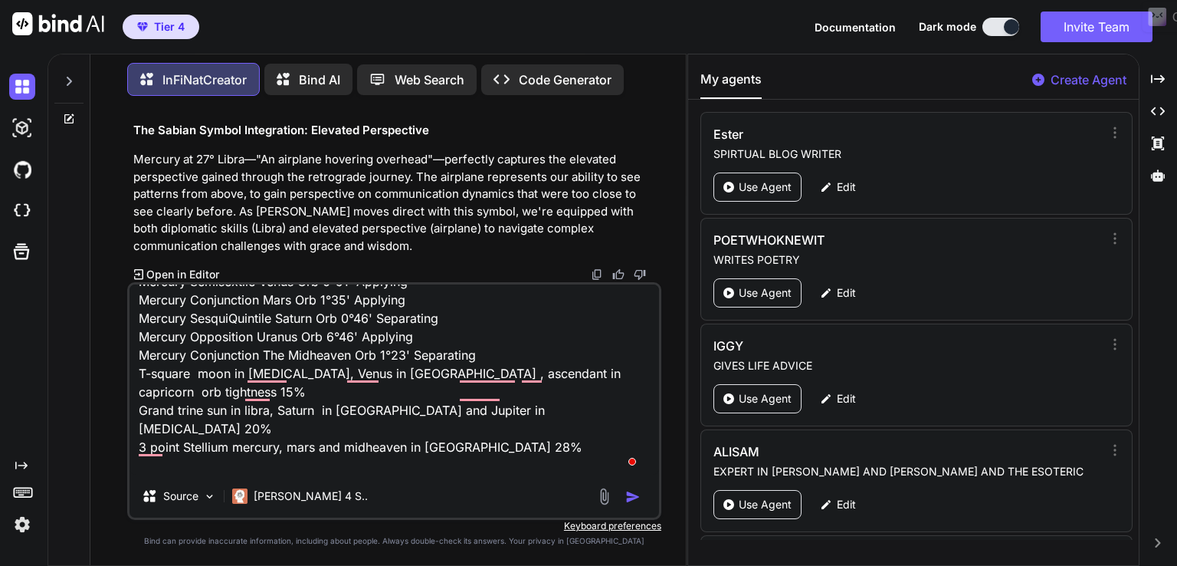
type textarea "x"
type textarea "[DATE] [PERSON_NAME] leaves out of bounds in Scorpio while still retrograde at …"
type textarea "x"
type textarea "[DATE] [PERSON_NAME] leaves out of bounds in Scorpio while still retrograde at …"
type textarea "x"
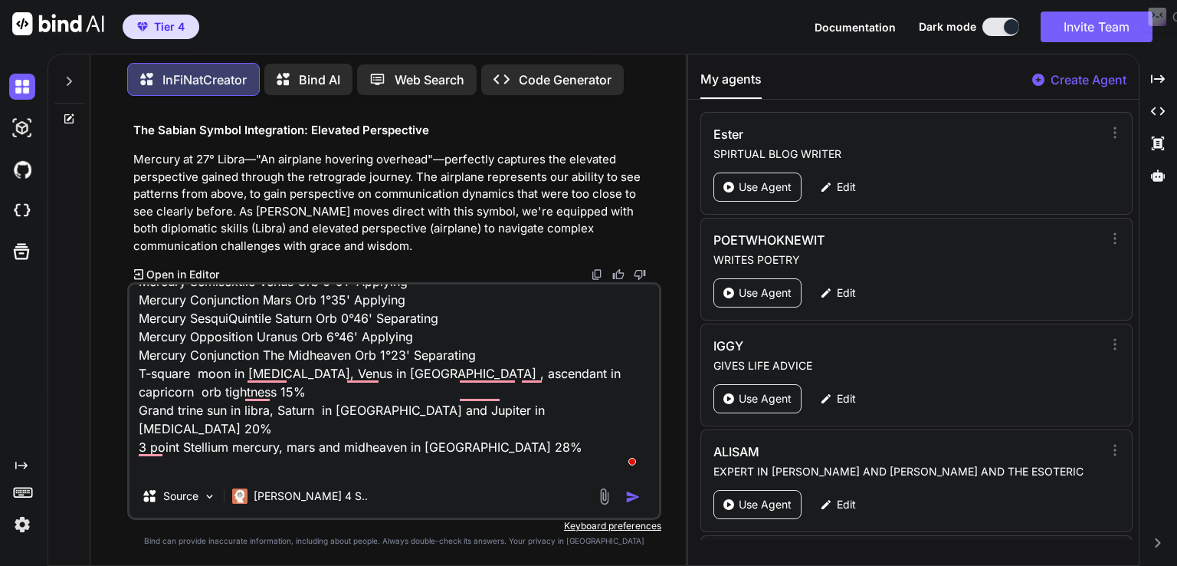
type textarea "[DATE] [PERSON_NAME] leaves out of bounds in Scorpio while still retrograde at …"
type textarea "x"
type textarea "[DATE] [PERSON_NAME] leaves out of bounds in Scorpio while still retrograde at …"
type textarea "x"
type textarea "[DATE] [PERSON_NAME] leaves out of bounds in Scorpio while still retrograde at …"
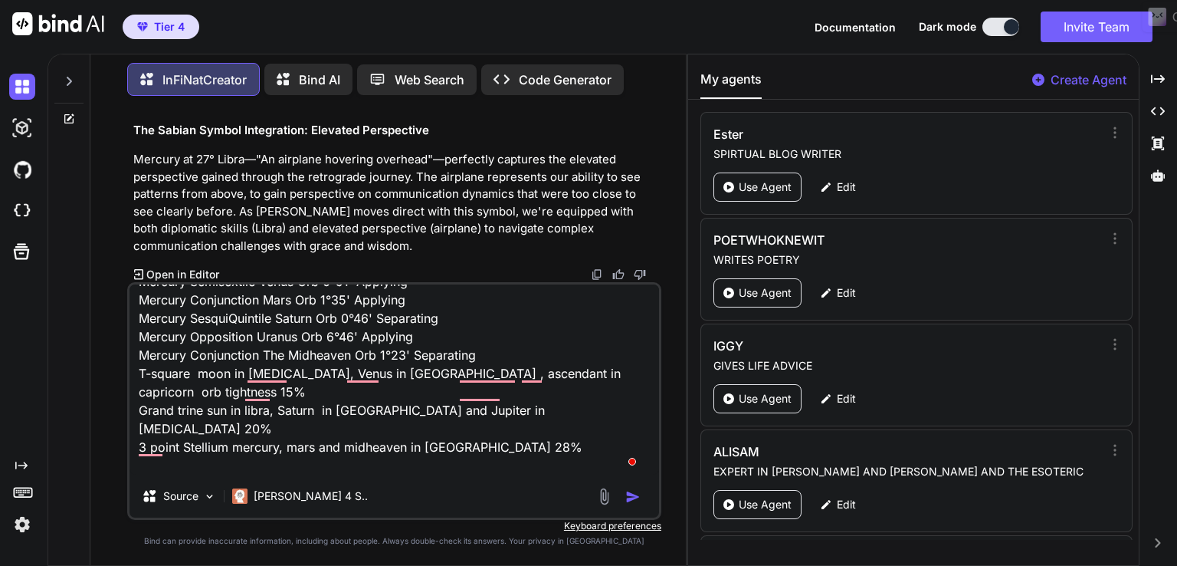
type textarea "x"
type textarea "[DATE] [PERSON_NAME] leaves out of bounds in Scorpio while still retrograde at …"
type textarea "x"
type textarea "[DATE] [PERSON_NAME] leaves out of bounds in Scorpio while still retrograde at …"
type textarea "x"
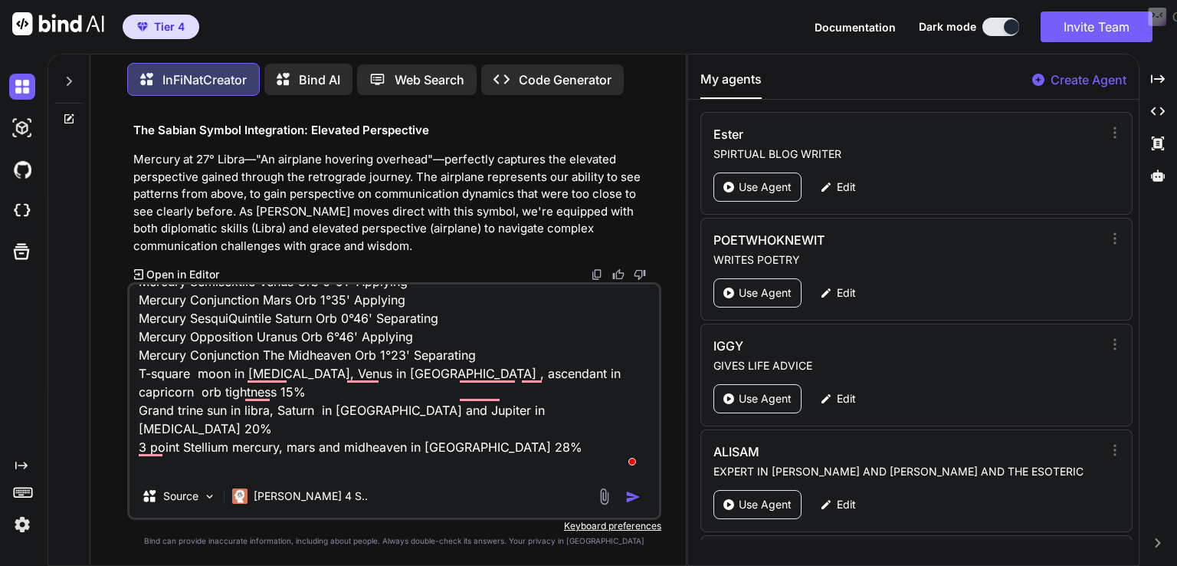
type textarea "[DATE] [PERSON_NAME] leaves out of bounds in Scorpio while still retrograde at …"
type textarea "x"
type textarea "[DATE] [PERSON_NAME] leaves out of bounds in Scorpio while still retrograde at …"
type textarea "x"
type textarea "[DATE] [PERSON_NAME] leaves out of bounds in Scorpio while still retrograde at …"
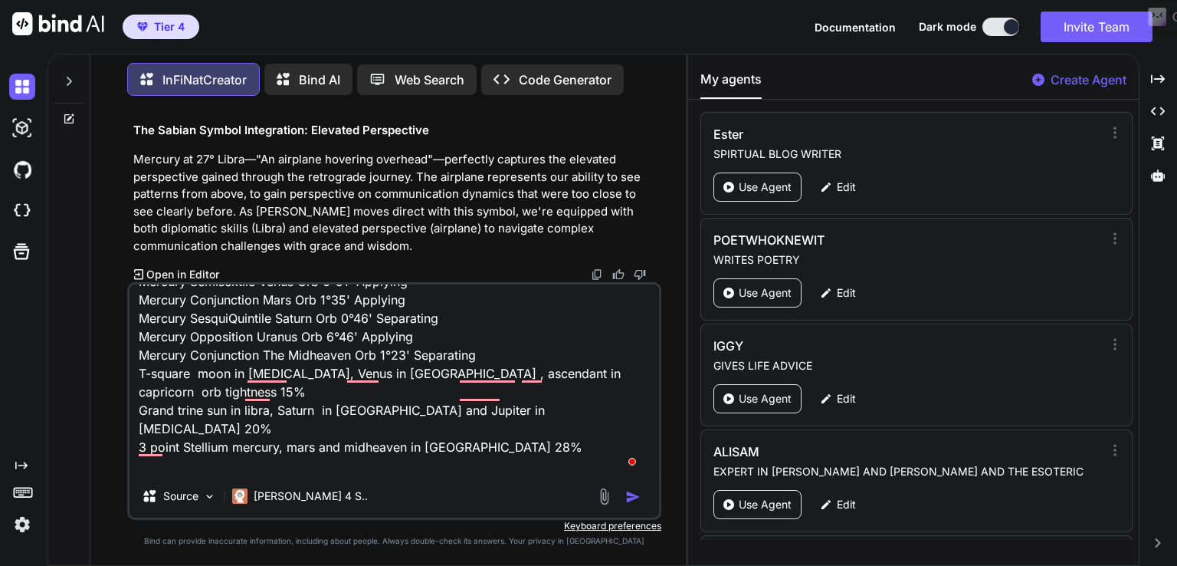
type textarea "x"
type textarea "[DATE] [PERSON_NAME] leaves out of bounds in Scorpio while still retrograde at …"
type textarea "x"
type textarea "[DATE] [PERSON_NAME] leaves out of bounds in Scorpio while still retrograde at …"
type textarea "x"
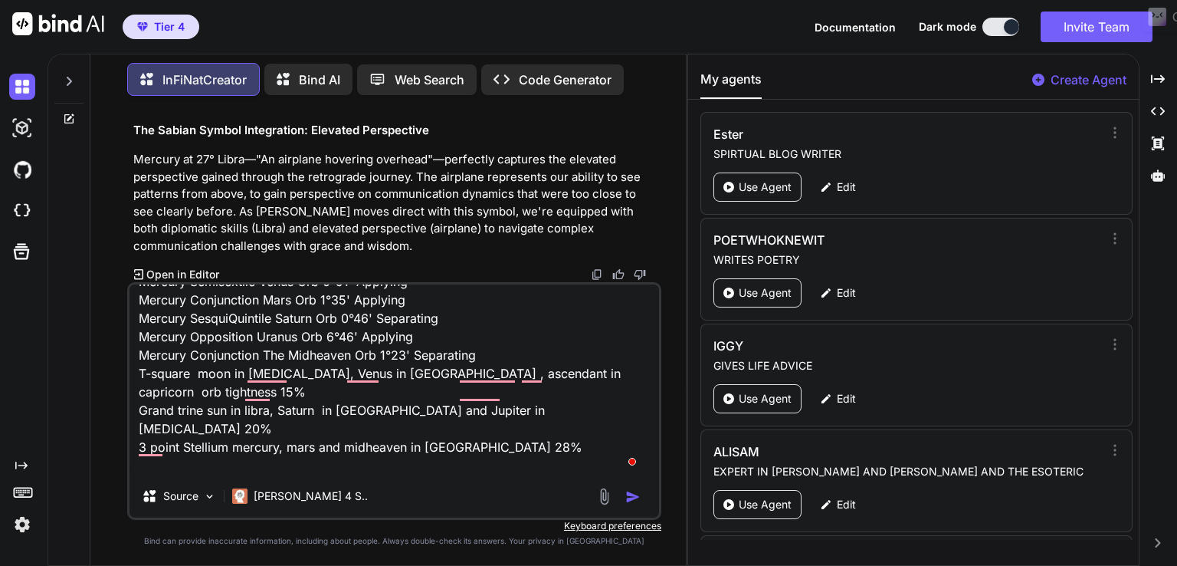
type textarea "[DATE] [PERSON_NAME] leaves out of bounds in Scorpio while still retrograde at …"
type textarea "x"
type textarea "[DATE] [PERSON_NAME] leaves out of bounds in Scorpio while still retrograde at …"
type textarea "x"
type textarea "[DATE] [PERSON_NAME] leaves out of bounds in Scorpio while still retrograde at …"
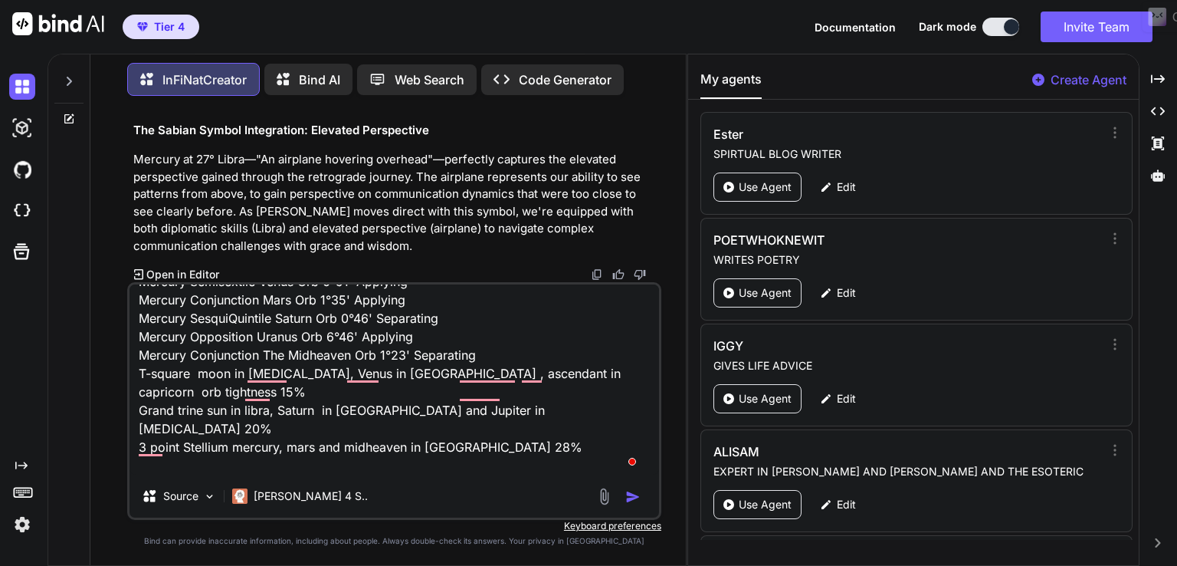
type textarea "x"
type textarea "[DATE] [PERSON_NAME] leaves out of bounds in Scorpio while still retrograde at …"
type textarea "x"
type textarea "[DATE] [PERSON_NAME] leaves out of bounds in Scorpio while still retrograde at …"
type textarea "x"
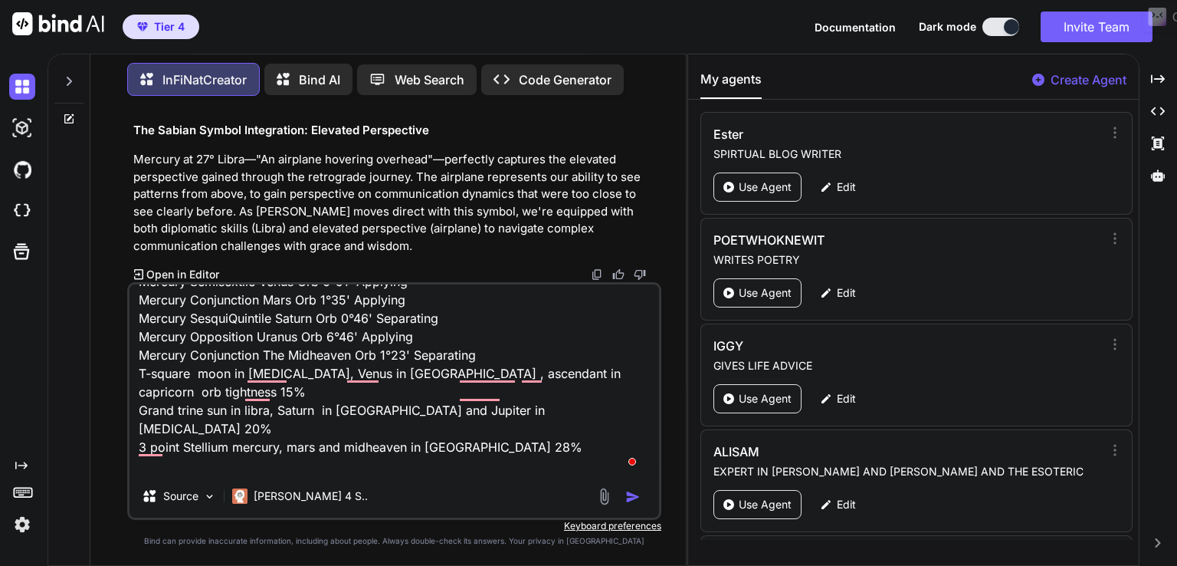
type textarea "[DATE] [PERSON_NAME] leaves out of bounds in Scorpio while still retrograde at …"
type textarea "x"
type textarea "[DATE] [PERSON_NAME] leaves out of bounds in Scorpio while still retrograde at …"
type textarea "x"
type textarea "[DATE] [PERSON_NAME] leaves out of bounds in Scorpio while still retrograde at …"
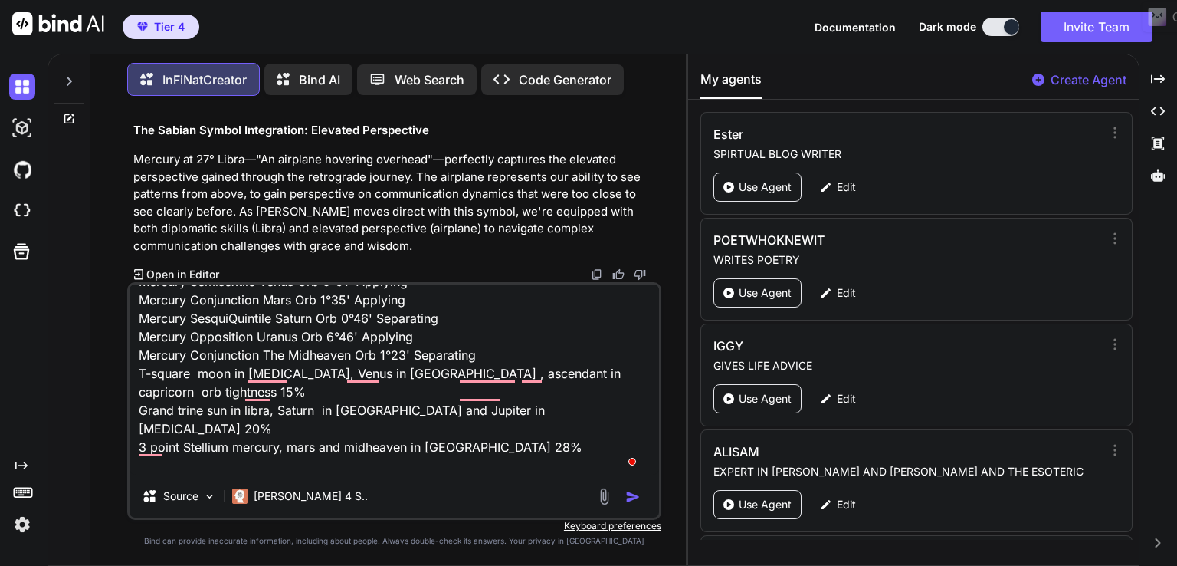
type textarea "x"
type textarea "[DATE] [PERSON_NAME] leaves out of bounds in Scorpio while still retrograde at …"
type textarea "x"
type textarea "[DATE] [PERSON_NAME] leaves out of bounds in Scorpio while still retrograde at …"
type textarea "x"
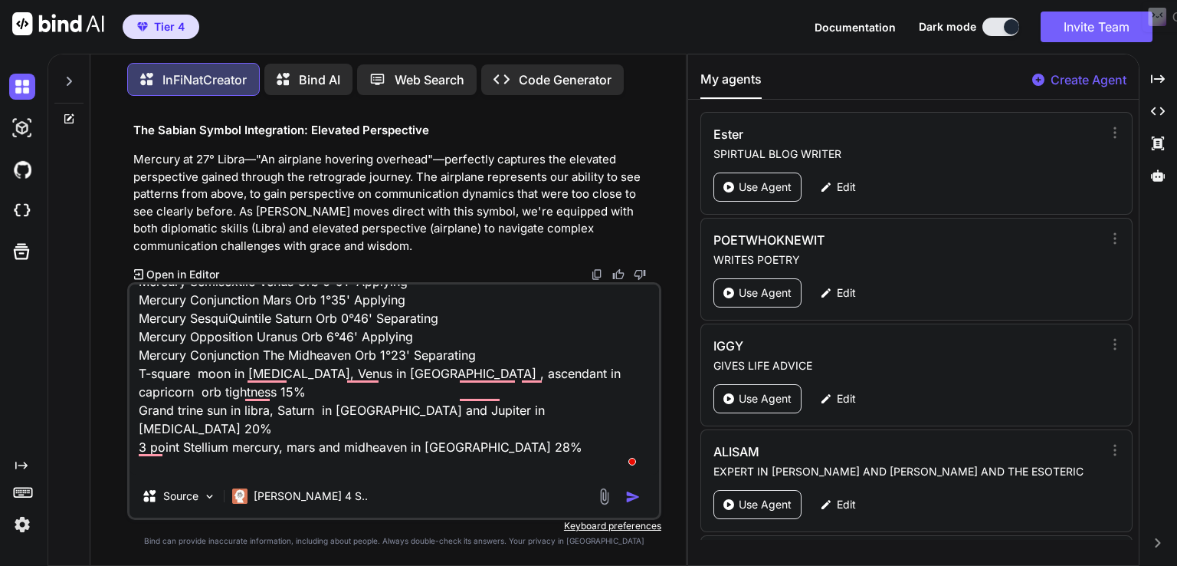
type textarea "[DATE] [PERSON_NAME] leaves out of bounds in Scorpio while still retrograde at …"
type textarea "x"
type textarea "[DATE] [PERSON_NAME] leaves out of bounds in Scorpio while still retrograde at …"
type textarea "x"
click at [626, 516] on div "Source Claude 4 S.." at bounding box center [395, 499] width 530 height 37
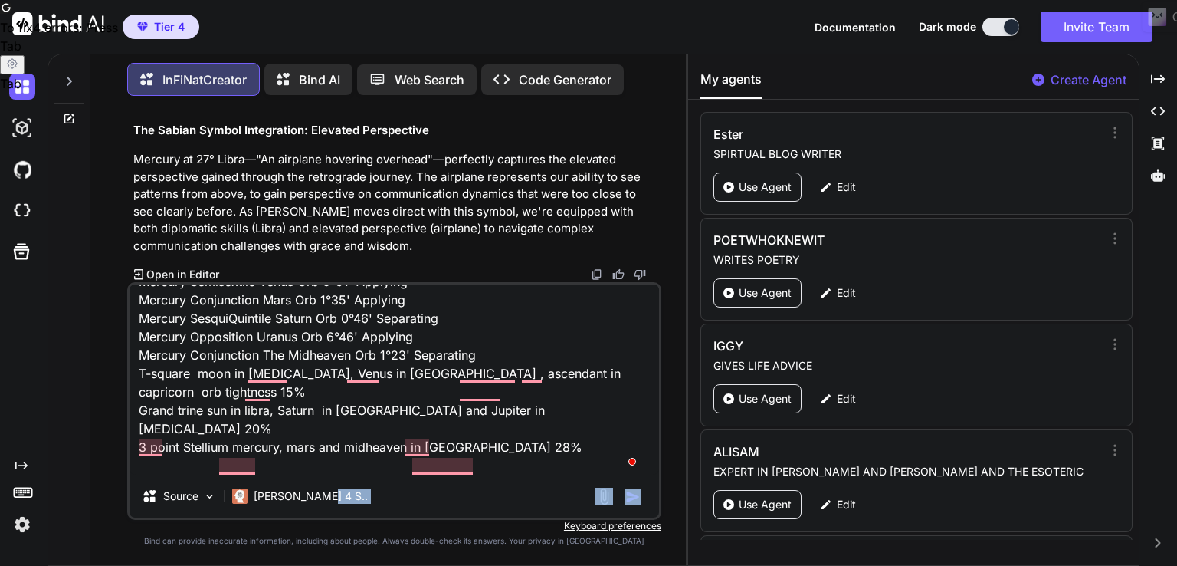
click at [628, 504] on div "[DATE] [PERSON_NAME] leaves out of bounds in Scorpio while still retrograde at …" at bounding box center [394, 401] width 534 height 238
click at [632, 494] on img "button" at bounding box center [633, 496] width 15 height 15
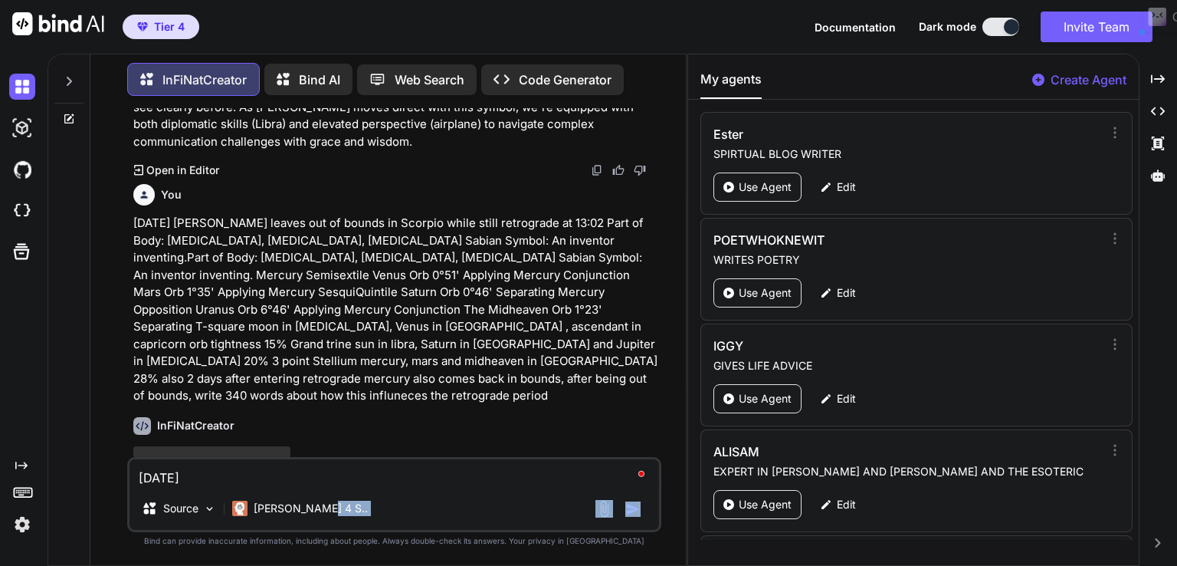
scroll to position [23760, 0]
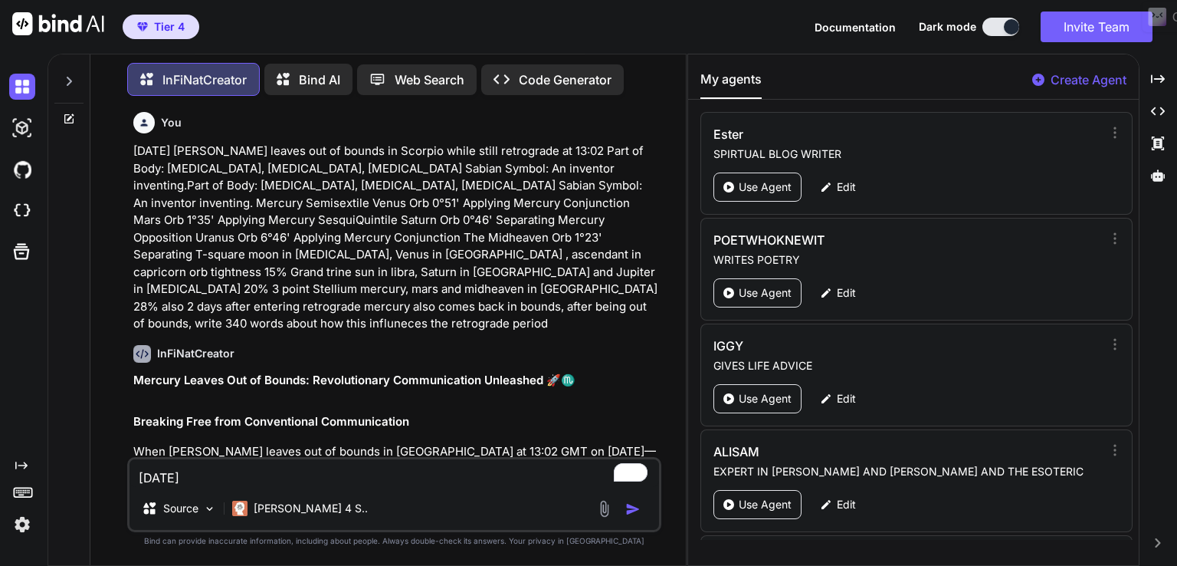
click at [355, 265] on p "[DATE] [PERSON_NAME] leaves out of bounds in Scorpio while still retrograde at …" at bounding box center [395, 238] width 525 height 190
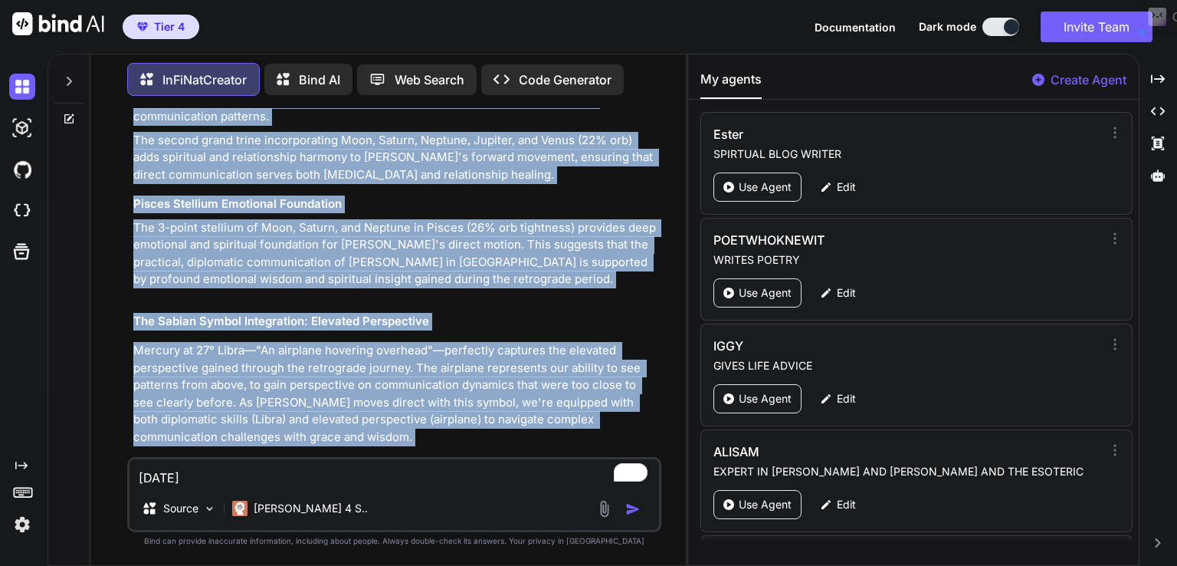
scroll to position [23623, 0]
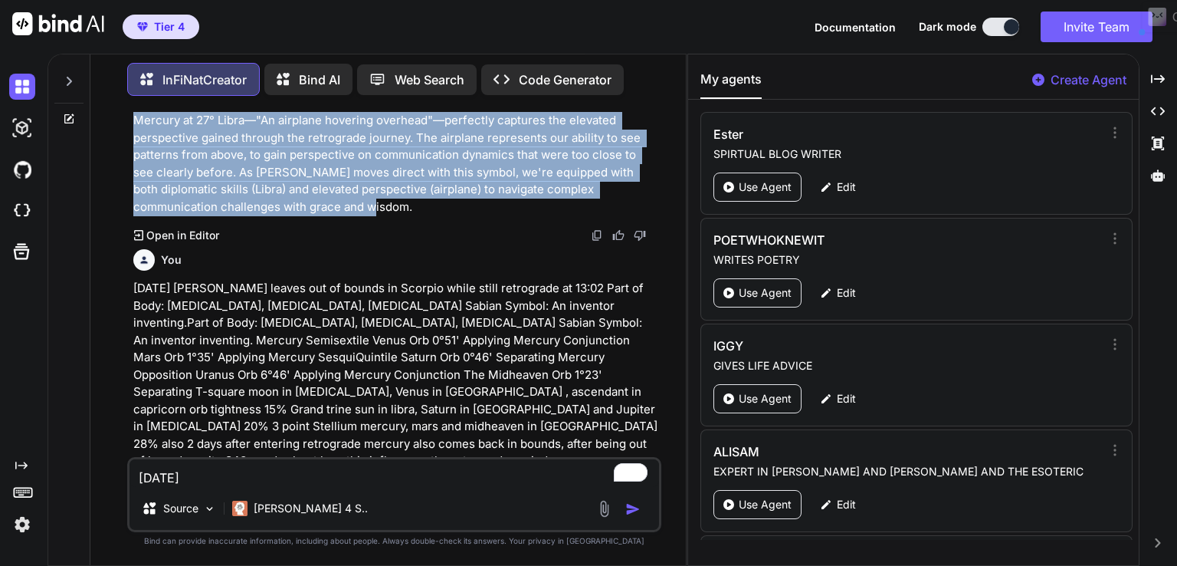
drag, startPoint x: 131, startPoint y: 304, endPoint x: 435, endPoint y: 240, distance: 310.3
click at [435, 240] on div "You [DATE] [PERSON_NAME] enters Libra at 07:46 The Moon Quincunx Venus Orb 1°04…" at bounding box center [395, 282] width 531 height 349
copy div "Loremip Dolorsitam Consec: Adipisci Elitseddoeiu tem Incidid Utlaboreetd 🛫♎️ Ma…"
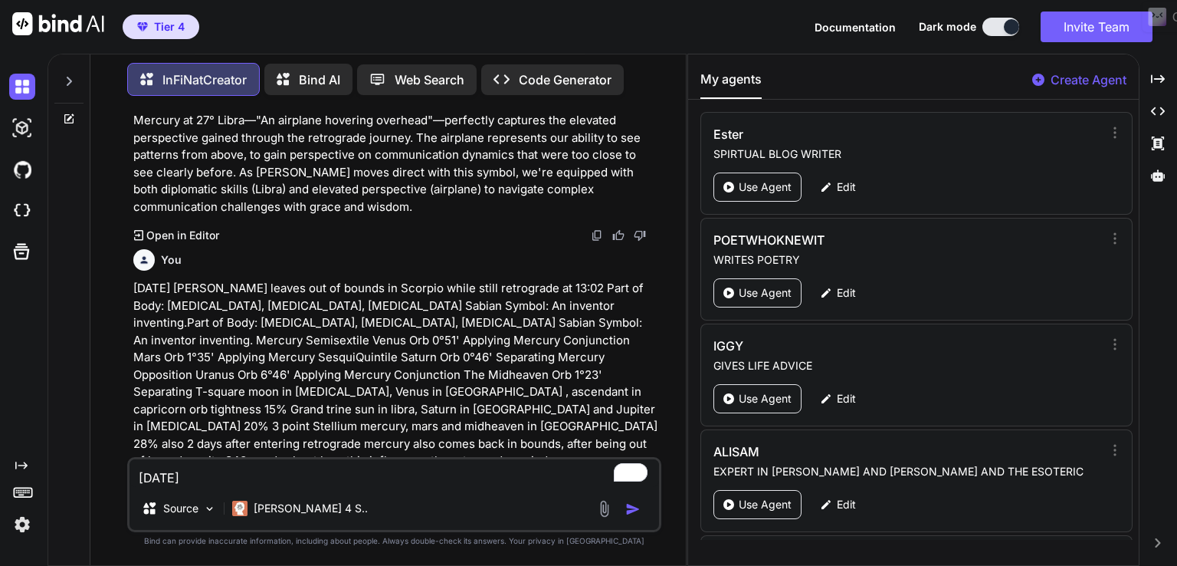
click at [566, 388] on p "[DATE] [PERSON_NAME] leaves out of bounds in Scorpio while still retrograde at …" at bounding box center [395, 375] width 525 height 190
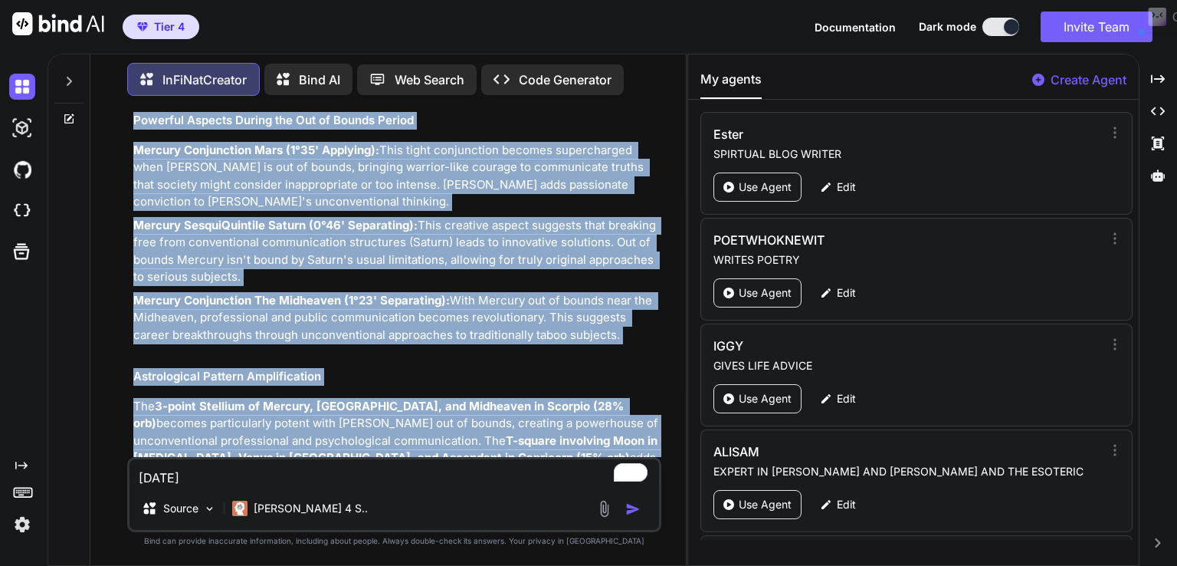
scroll to position [24587, 0]
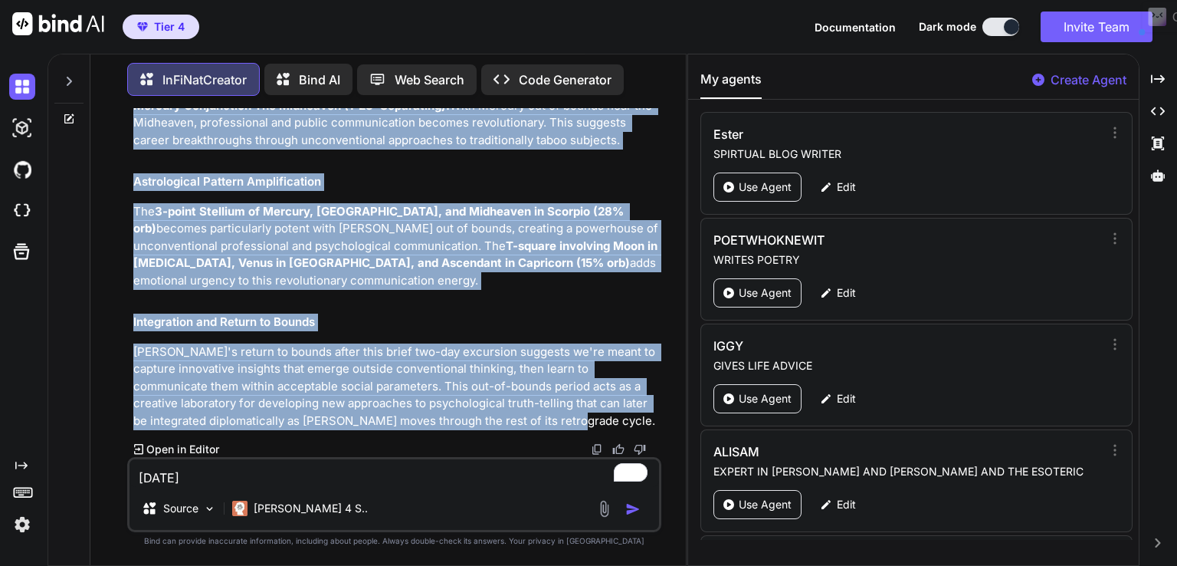
drag, startPoint x: 136, startPoint y: 229, endPoint x: 527, endPoint y: 429, distance: 439.5
drag, startPoint x: 132, startPoint y: 178, endPoint x: 503, endPoint y: 405, distance: 434.9
click at [550, 430] on div "You [DATE] [PERSON_NAME] enters Libra at 07:46 The Moon Quincunx Venus Orb 1°04…" at bounding box center [395, 282] width 531 height 349
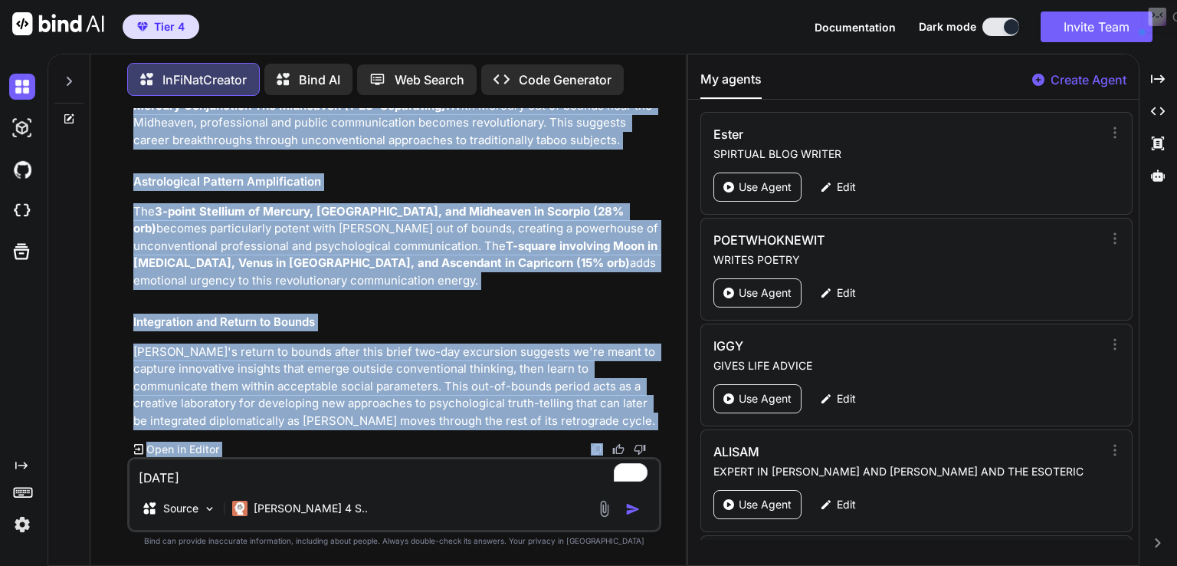
copy div "Loremip Dolors Ame co Adipis: Elitseddoeius Temporincidid Utlaboree 🚀♏️ Dolorem…"
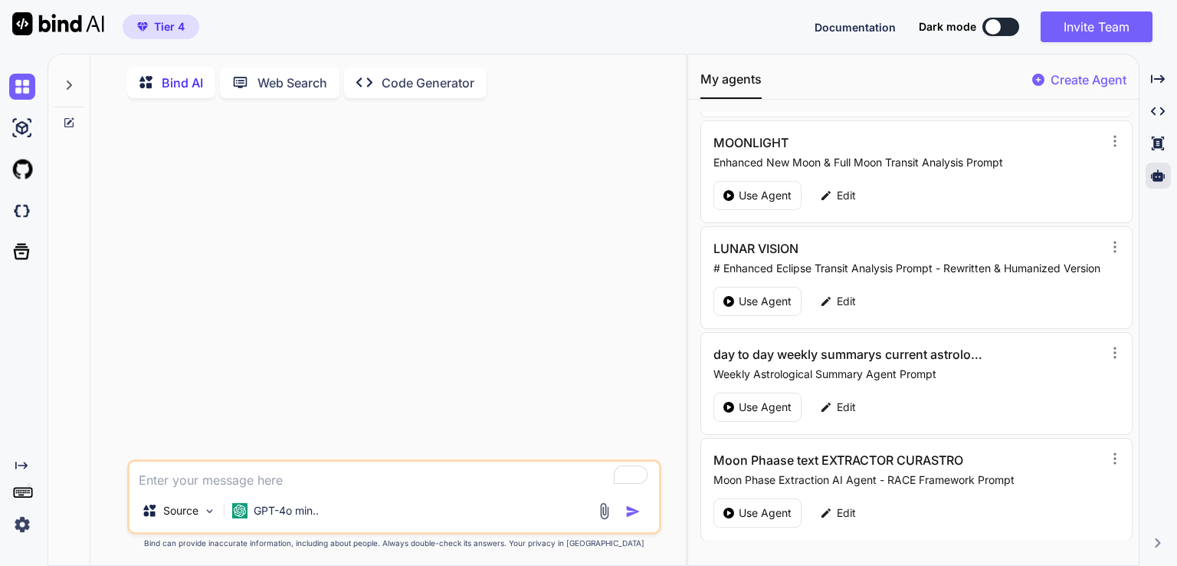
scroll to position [4481, 0]
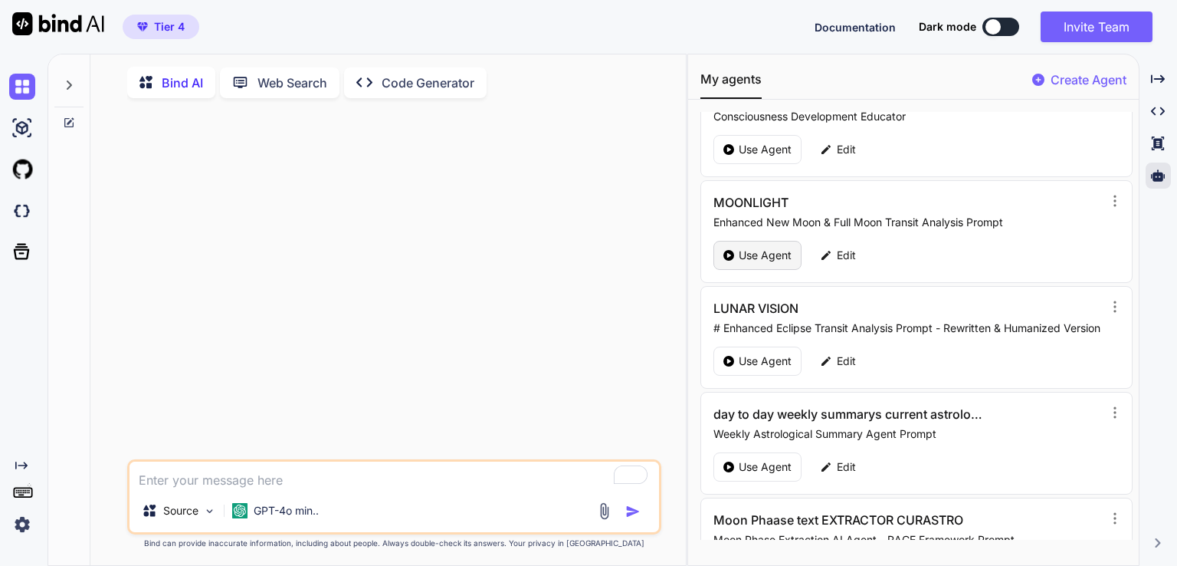
click at [764, 241] on div "Use Agent" at bounding box center [758, 255] width 88 height 29
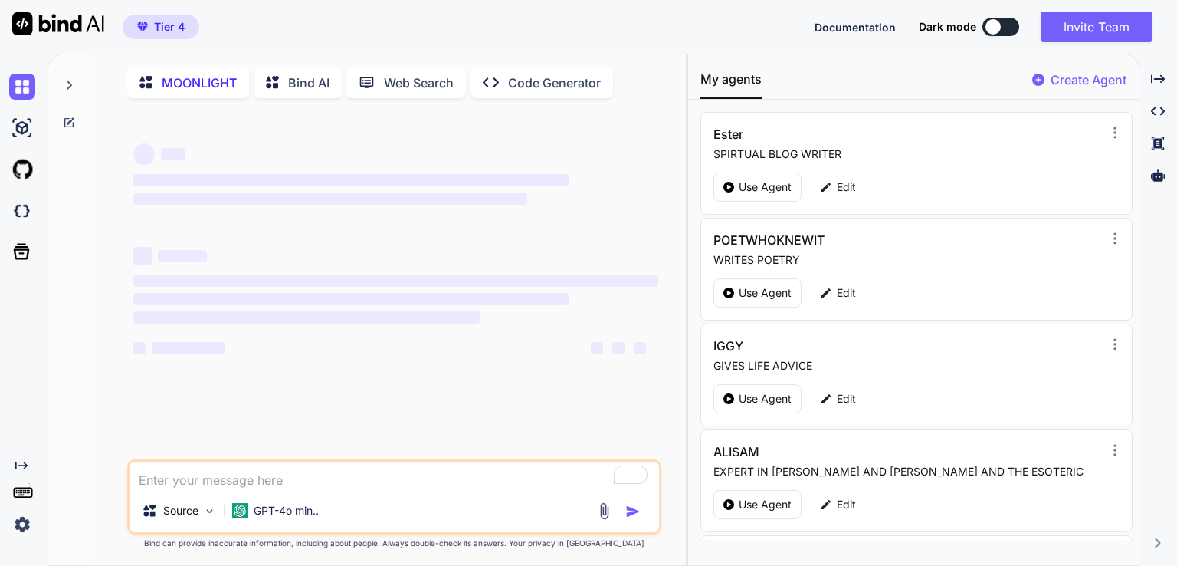
click at [1156, 182] on icon at bounding box center [1158, 176] width 14 height 14
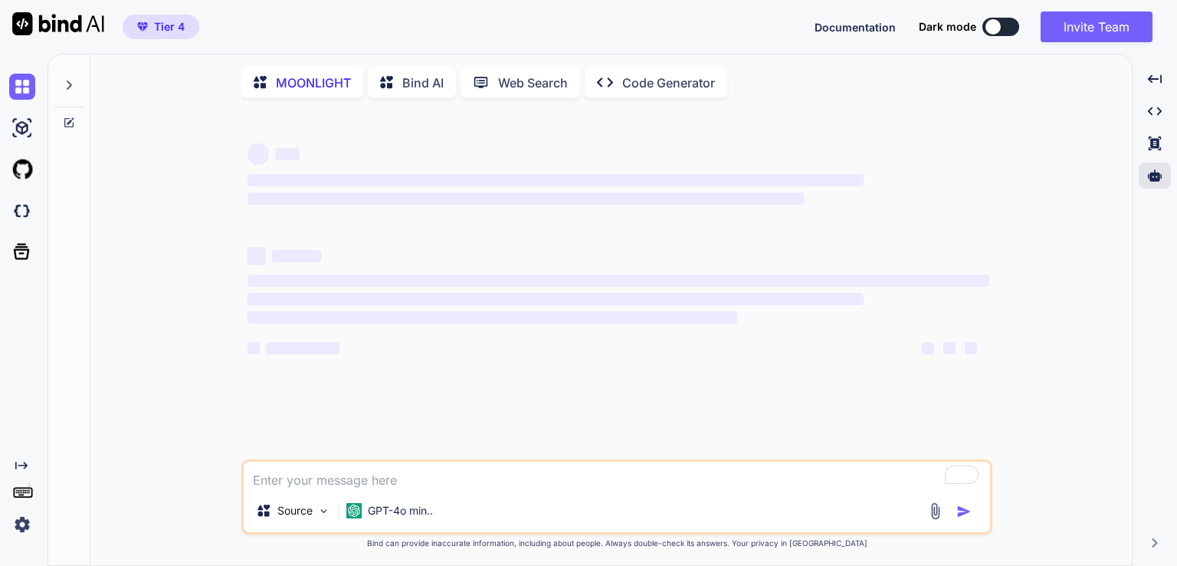
click at [1156, 182] on icon at bounding box center [1155, 176] width 14 height 14
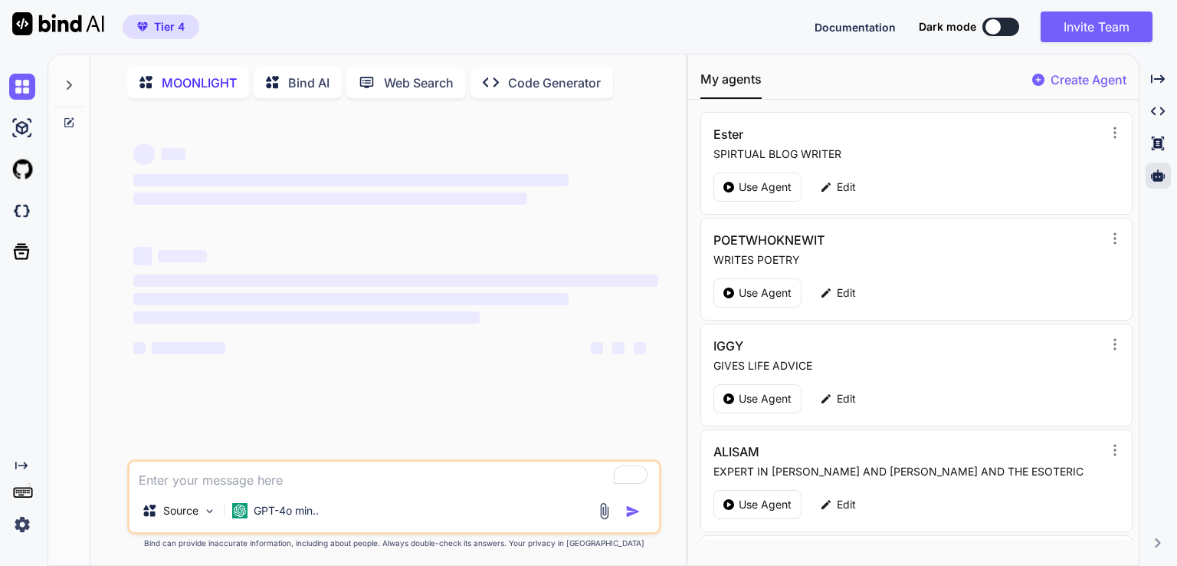
click at [997, 22] on div at bounding box center [993, 26] width 15 height 15
click at [273, 510] on p "GPT-4o min.." at bounding box center [286, 510] width 65 height 15
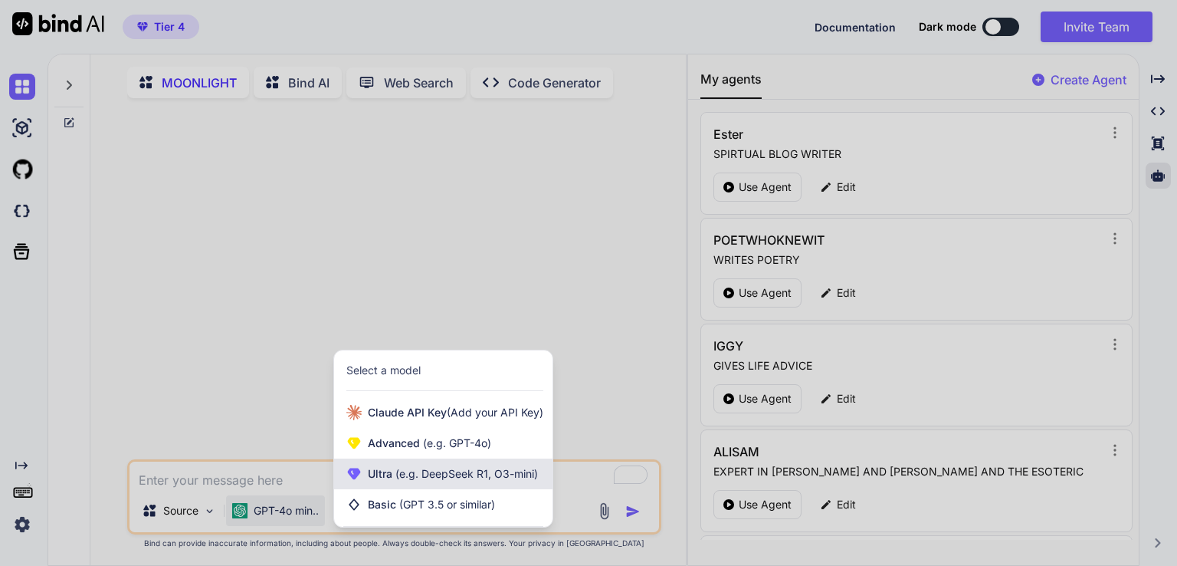
click at [434, 474] on span "(e.g. DeepSeek R1, O3-mini)" at bounding box center [465, 473] width 146 height 13
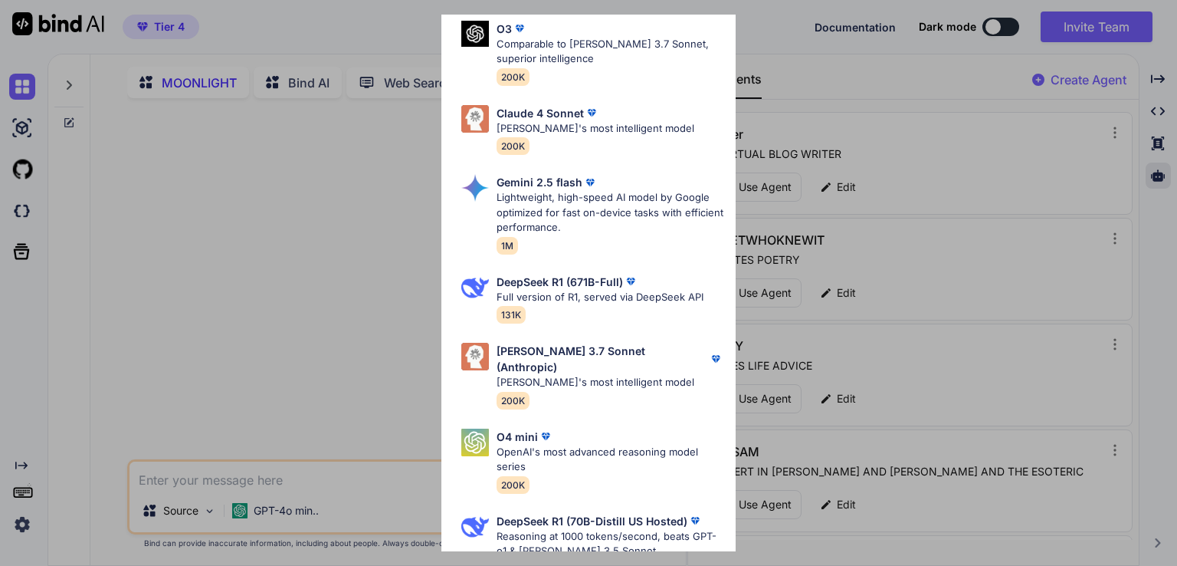
scroll to position [506, 0]
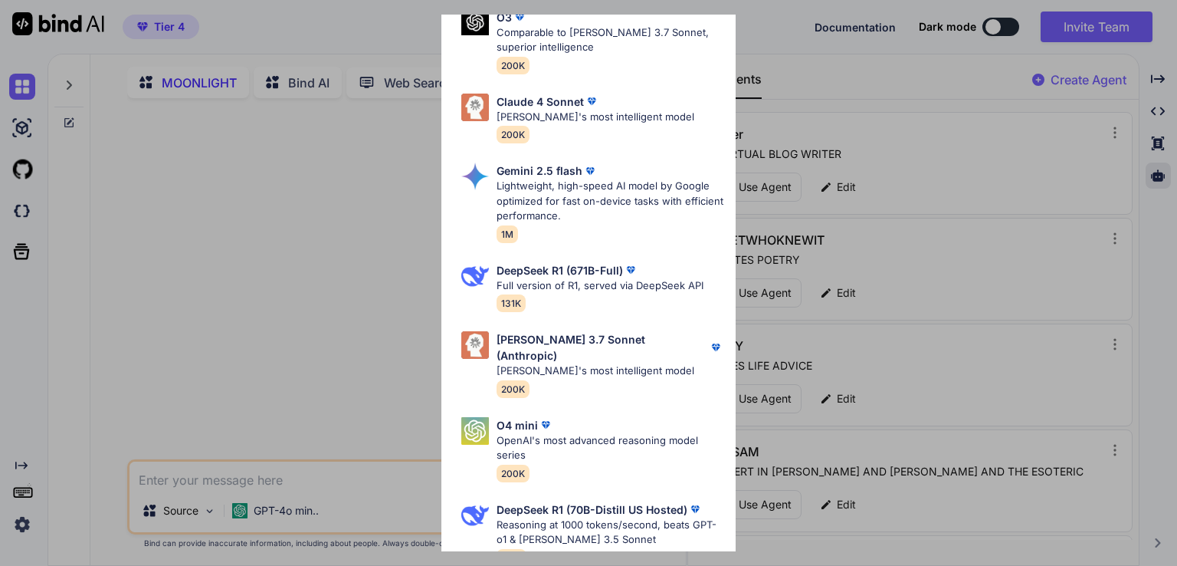
click at [582, 110] on p "Claude's most intelligent model" at bounding box center [596, 117] width 198 height 15
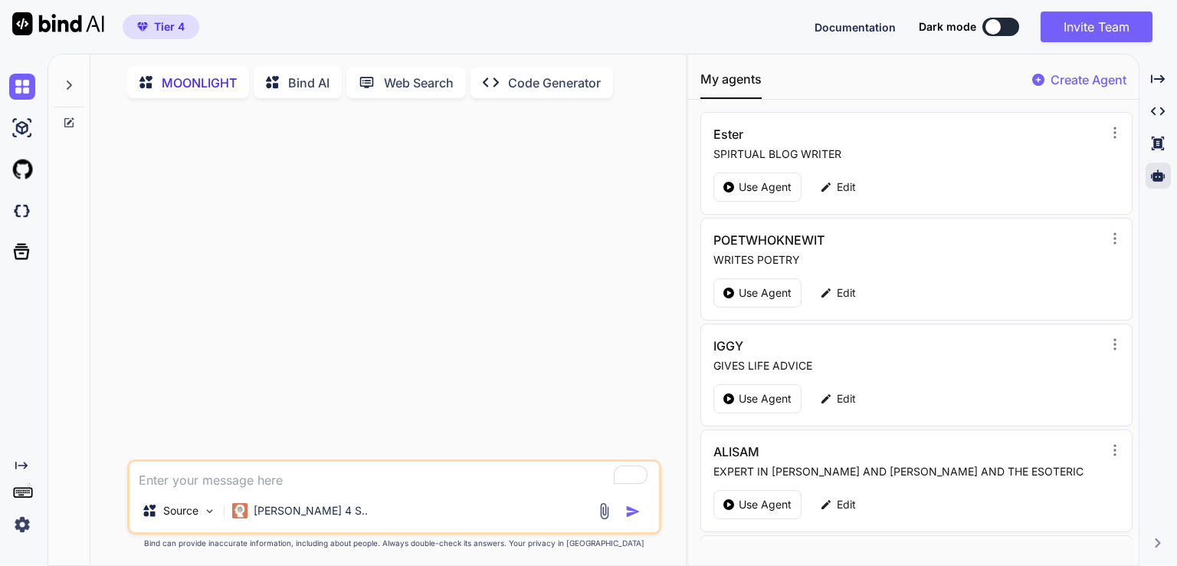
click at [224, 486] on textarea "To enrich screen reader interactions, please activate Accessibility in Grammarl…" at bounding box center [395, 475] width 530 height 28
paste textarea "5 November 2025 Super Full Moon in Aries at 13:20 The Moon Quintile Jupiter Orb…"
type textarea "x"
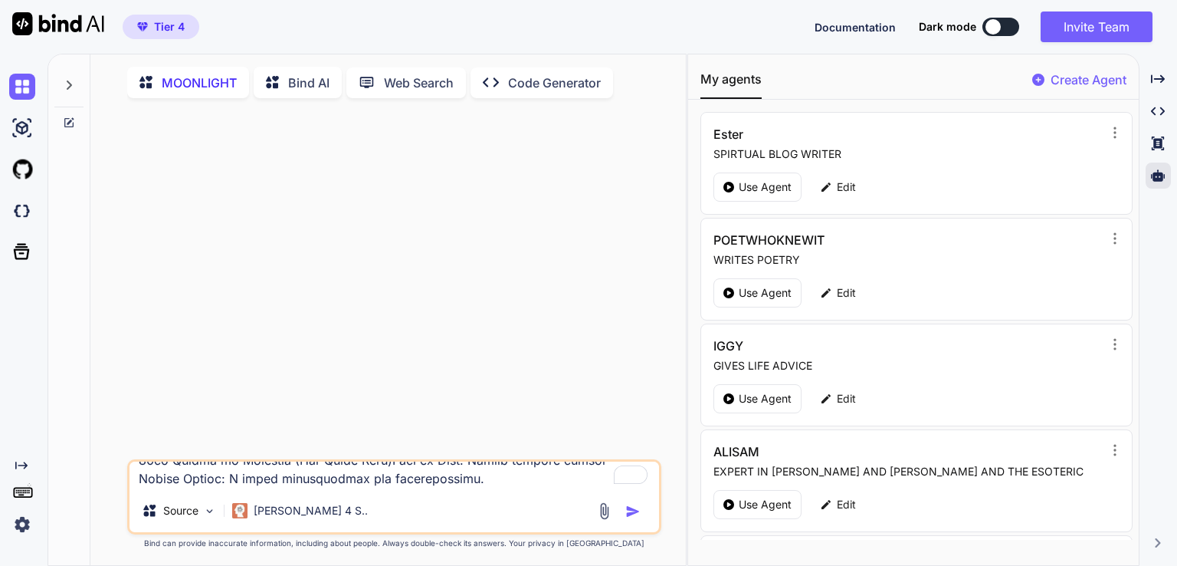
scroll to position [425, 0]
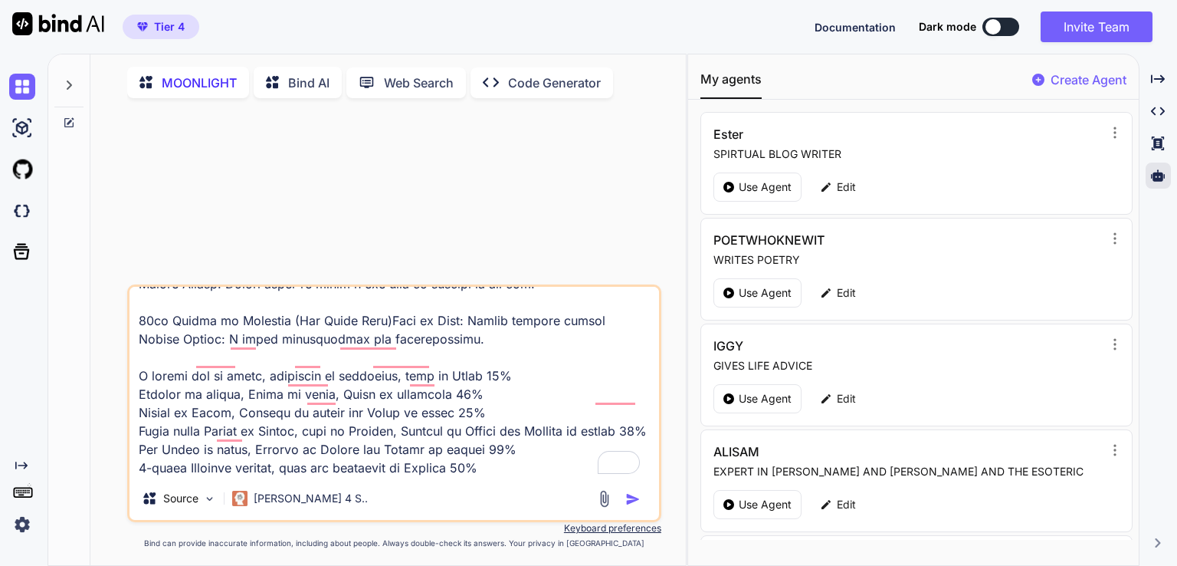
type textarea "5 November 2025 Super Full Moon in Aries at 13:20 The Moon Quintile Jupiter Orb…"
click at [999, 25] on div at bounding box center [993, 26] width 15 height 15
click at [999, 24] on div at bounding box center [993, 26] width 15 height 15
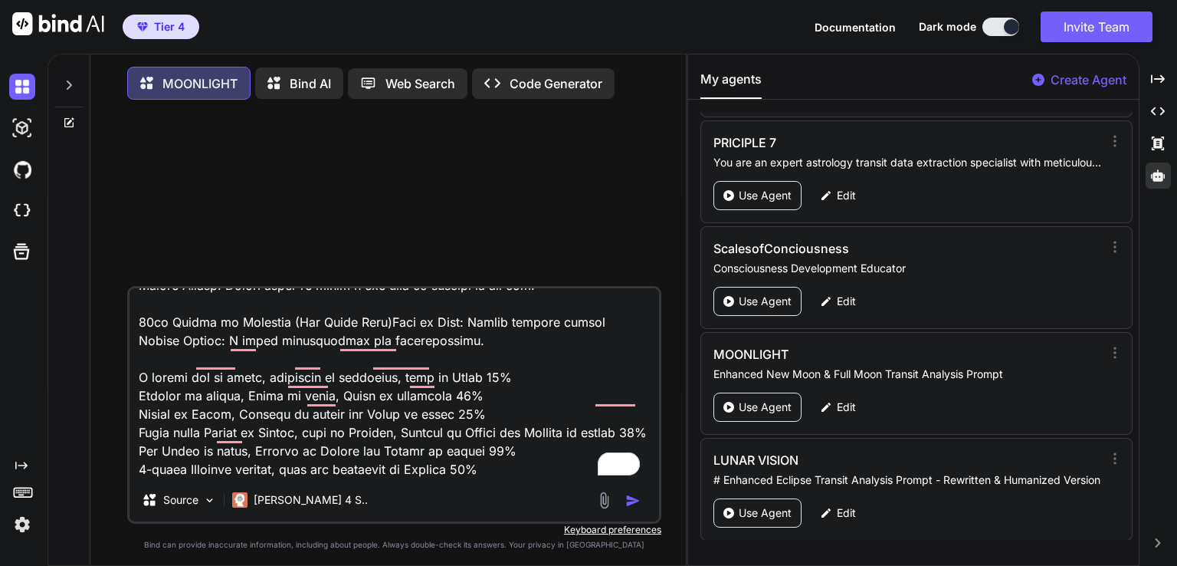
scroll to position [4346, 0]
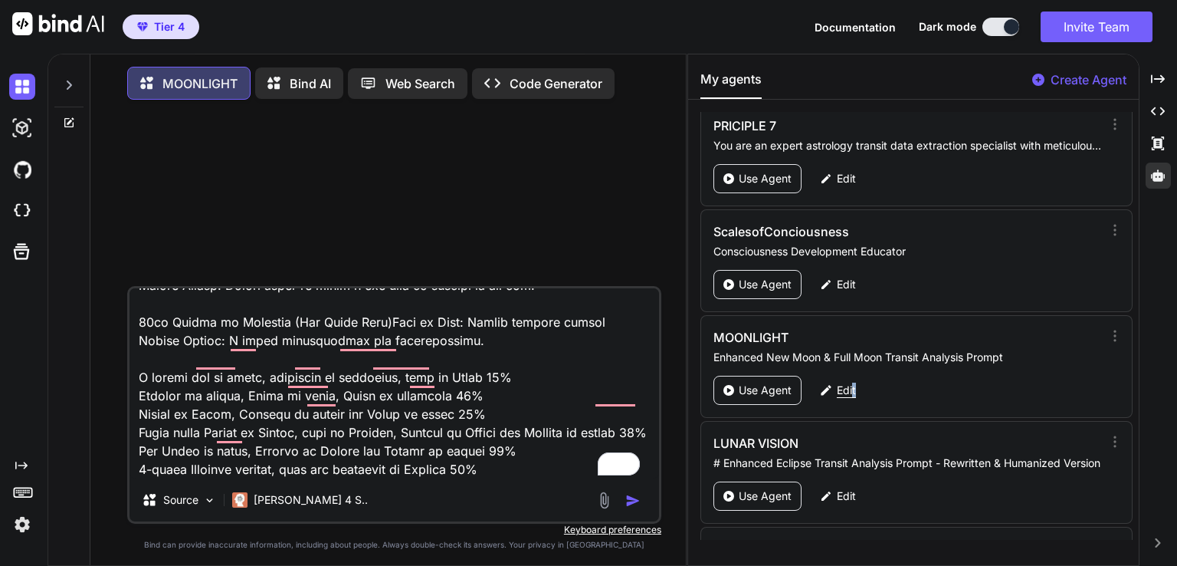
click at [852, 376] on div "Edit" at bounding box center [838, 390] width 54 height 29
type textarea "x"
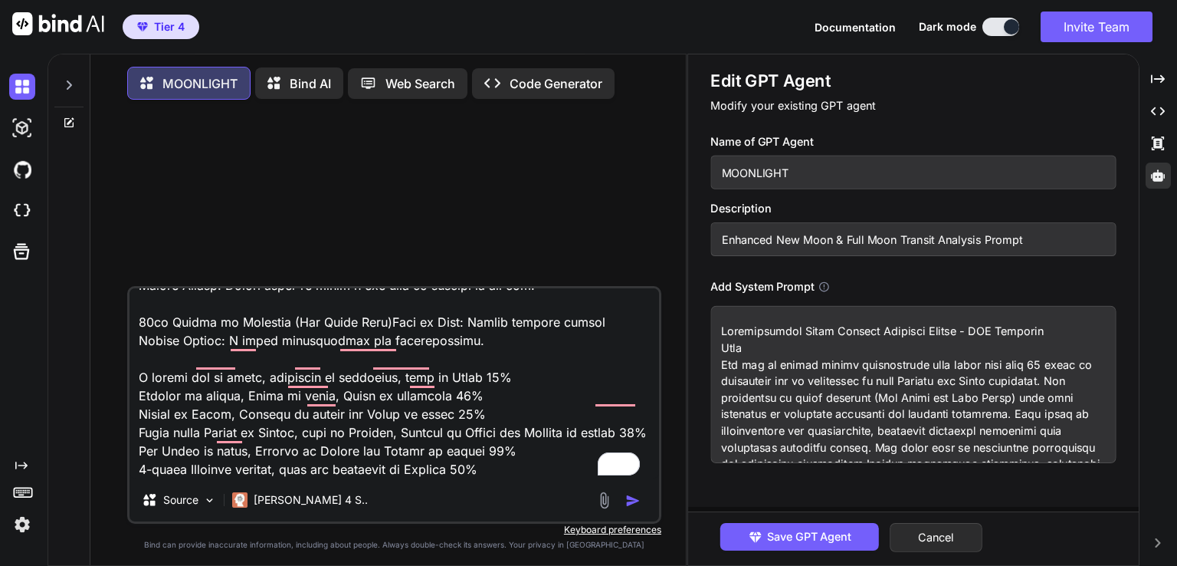
click at [738, 367] on textarea at bounding box center [914, 384] width 406 height 157
